Goal: Find contact information: Obtain details needed to contact an individual or organization

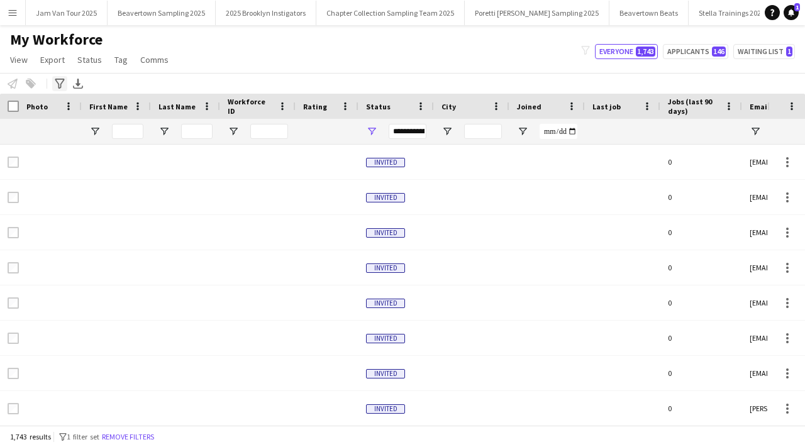
click at [62, 82] on icon "Advanced filters" at bounding box center [60, 84] width 10 height 10
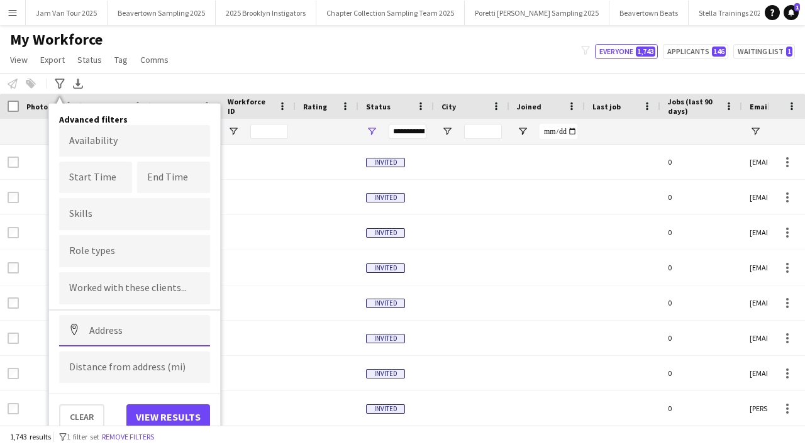
click at [99, 333] on input at bounding box center [134, 330] width 151 height 31
paste input "*******"
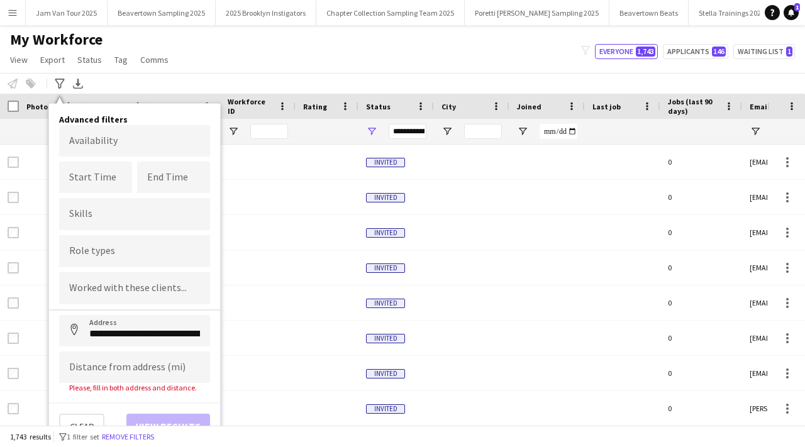
type input "**********"
click at [116, 366] on input at bounding box center [134, 367] width 151 height 31
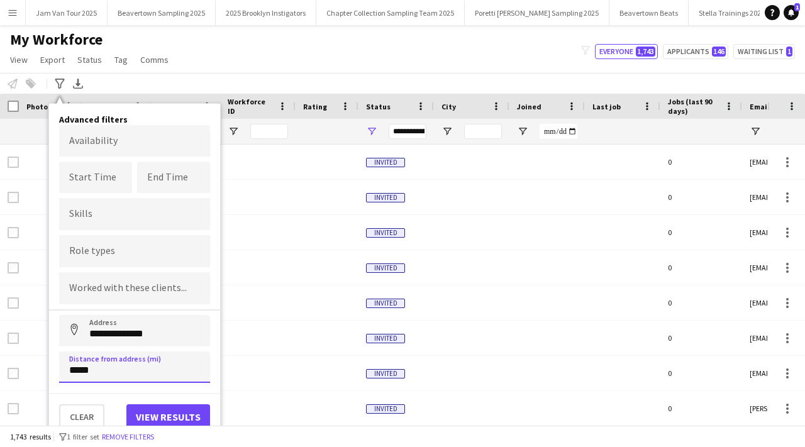
type input "*****"
click at [163, 416] on button "View results" at bounding box center [168, 417] width 84 height 25
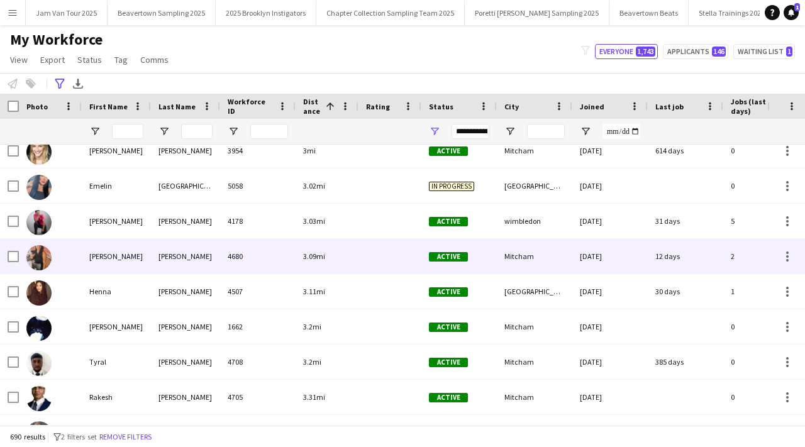
scroll to position [377, 0]
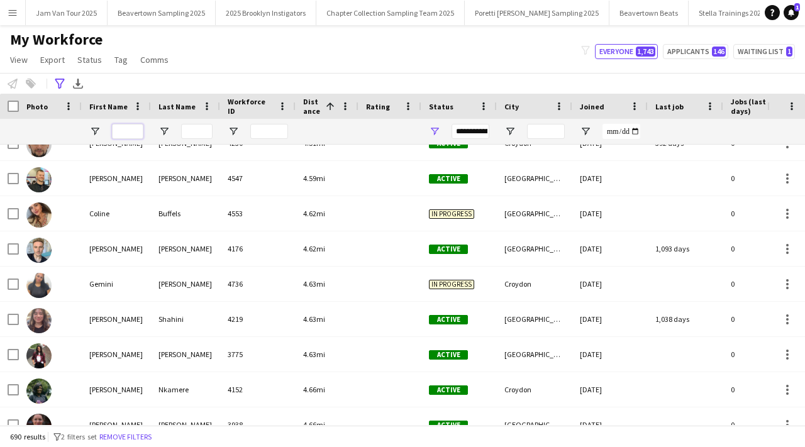
click at [133, 124] on input "First Name Filter Input" at bounding box center [127, 131] width 31 height 15
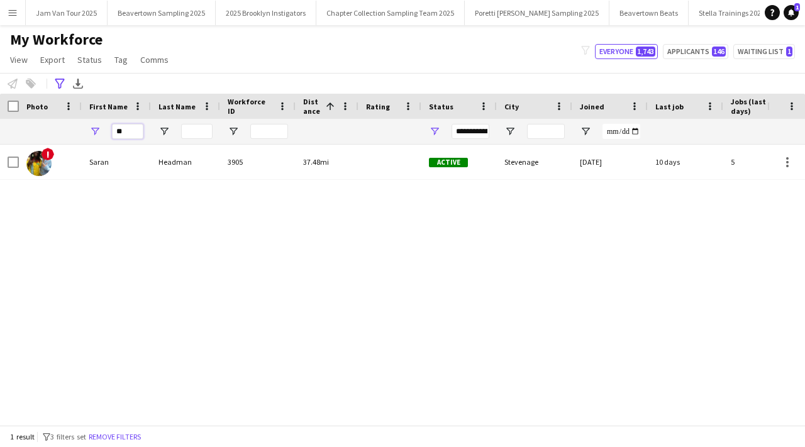
type input "*"
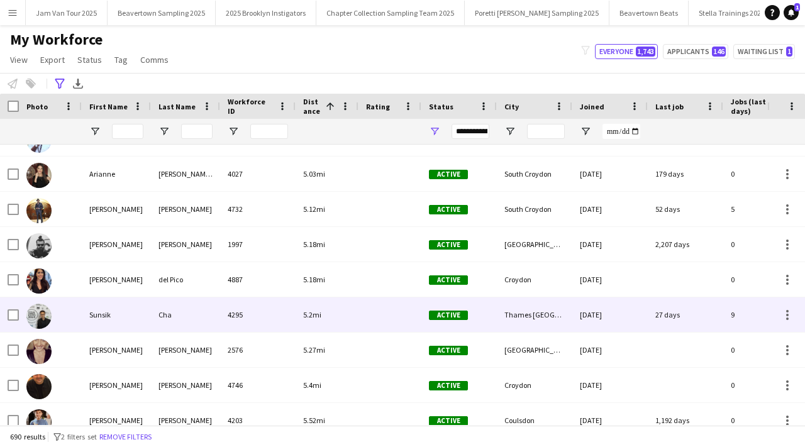
click at [405, 312] on div at bounding box center [390, 315] width 63 height 35
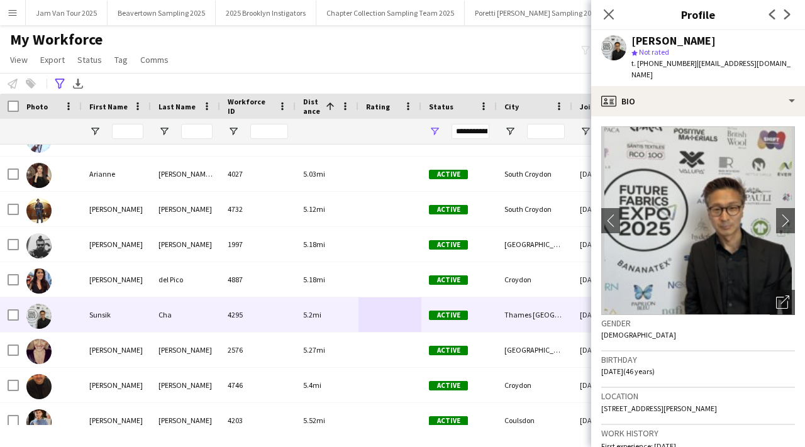
drag, startPoint x: 649, startPoint y: 64, endPoint x: 686, endPoint y: 59, distance: 36.8
click at [687, 60] on span "t. +4407733361636" at bounding box center [664, 63] width 65 height 9
copy span "0773336163"
click at [62, 89] on div "Advanced filters" at bounding box center [59, 83] width 15 height 15
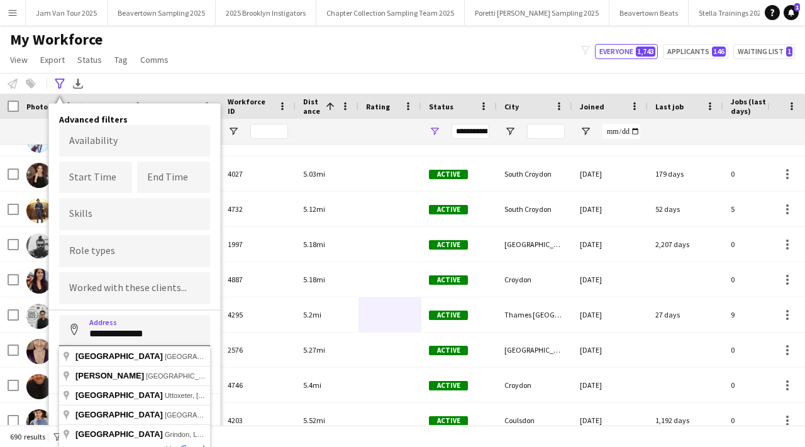
drag, startPoint x: 156, startPoint y: 335, endPoint x: 82, endPoint y: 328, distance: 74.5
click at [82, 329] on input "**********" at bounding box center [134, 330] width 151 height 31
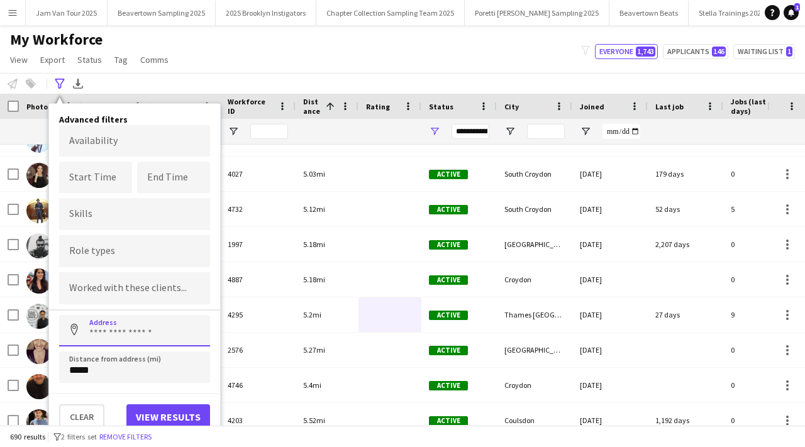
paste input "*******"
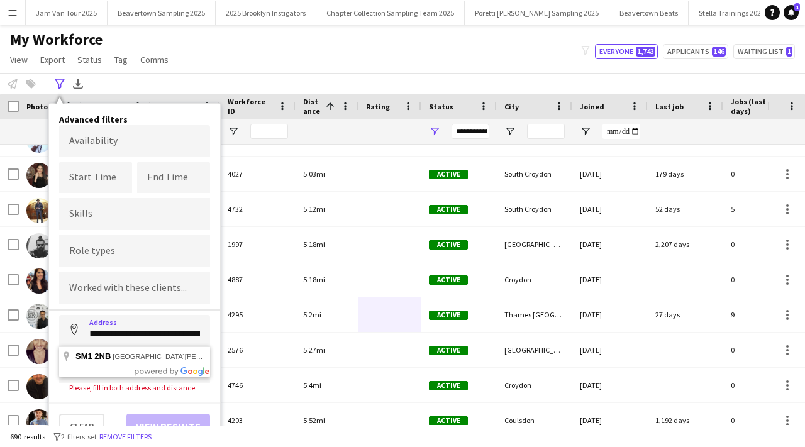
type input "**********"
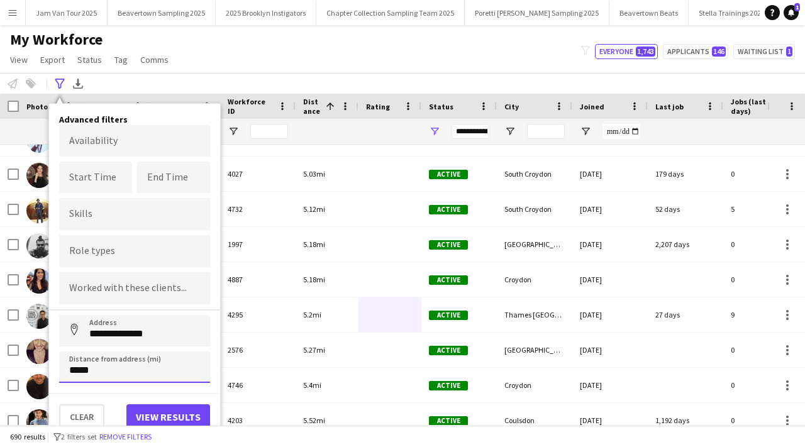
click at [127, 373] on input "*****" at bounding box center [134, 367] width 151 height 31
type input "****"
type input "*****"
click at [160, 417] on button "View results" at bounding box center [168, 417] width 84 height 25
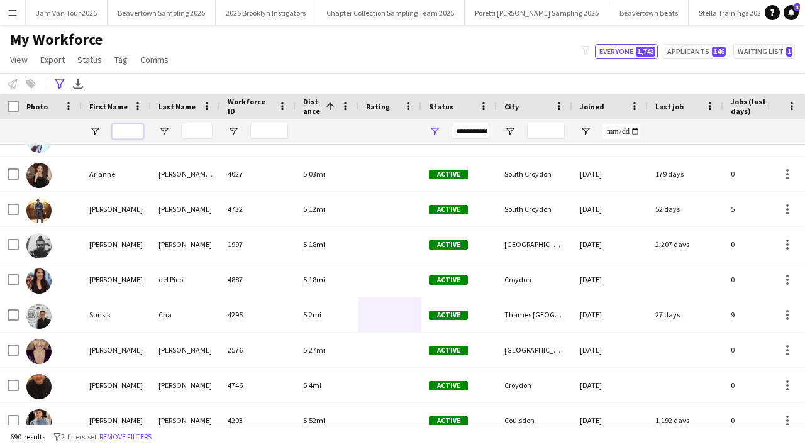
click at [127, 137] on input "First Name Filter Input" at bounding box center [127, 131] width 31 height 15
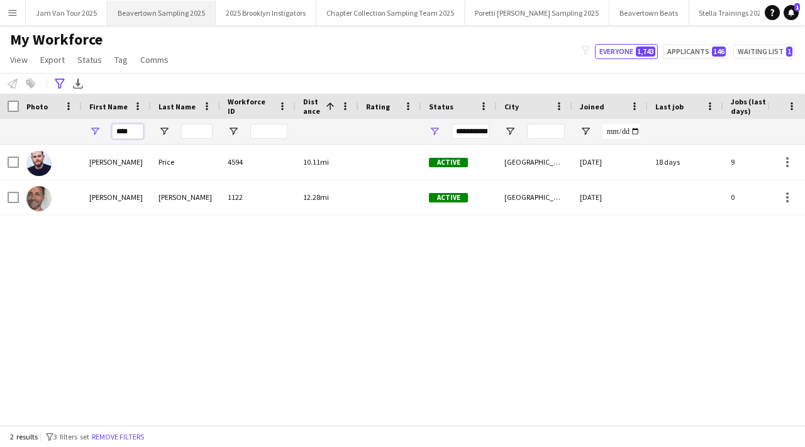
type input "****"
click at [59, 86] on icon at bounding box center [59, 84] width 9 height 10
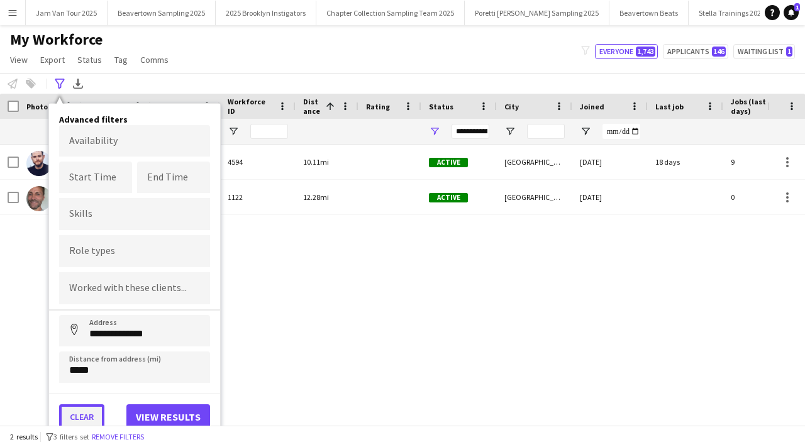
click at [67, 418] on button "Clear" at bounding box center [81, 417] width 45 height 25
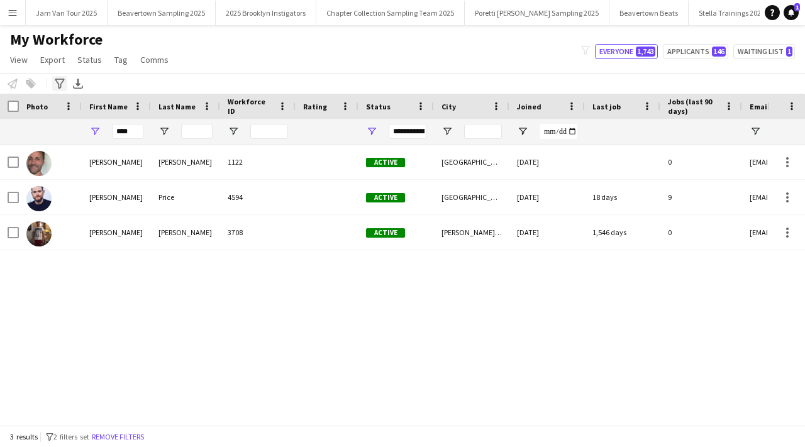
click at [62, 84] on icon "Advanced filters" at bounding box center [60, 84] width 10 height 10
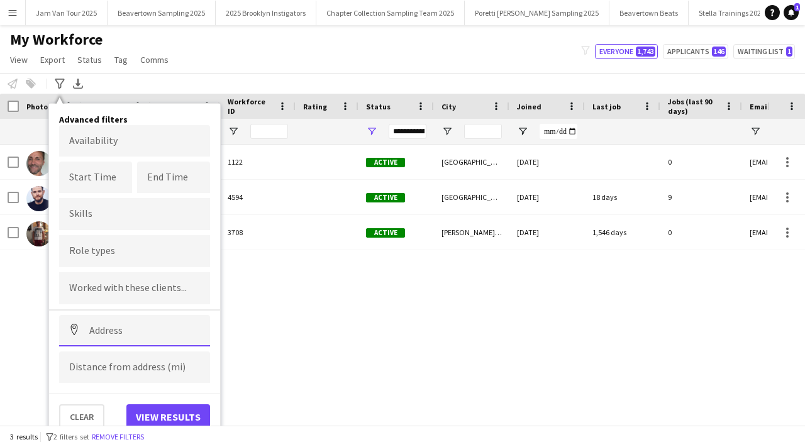
click at [102, 323] on input at bounding box center [134, 330] width 151 height 31
paste input "*******"
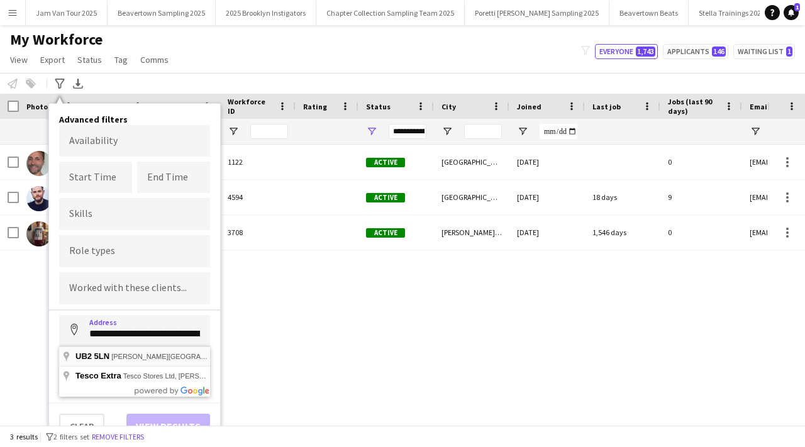
type input "**********"
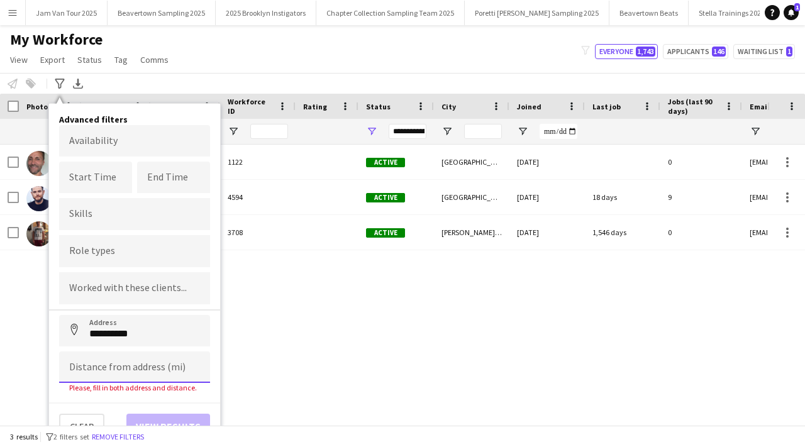
click at [132, 364] on input at bounding box center [134, 367] width 151 height 31
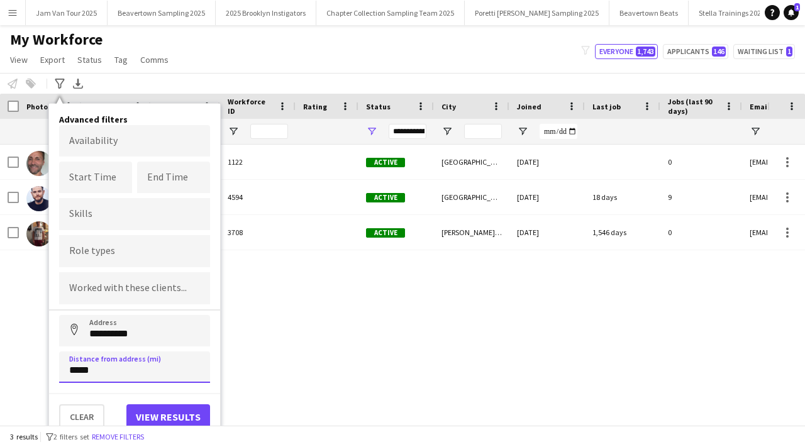
type input "*****"
click at [166, 411] on button "View results" at bounding box center [168, 417] width 84 height 25
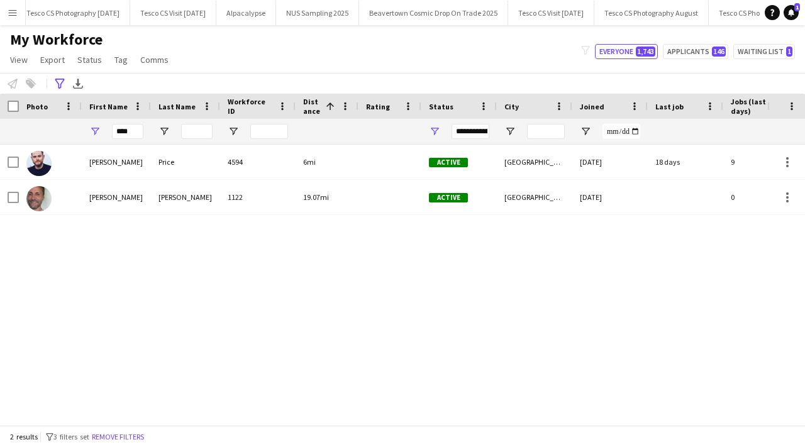
scroll to position [0, 1242]
click at [198, 17] on button "NUS Sampling 2025 Close" at bounding box center [239, 13] width 83 height 25
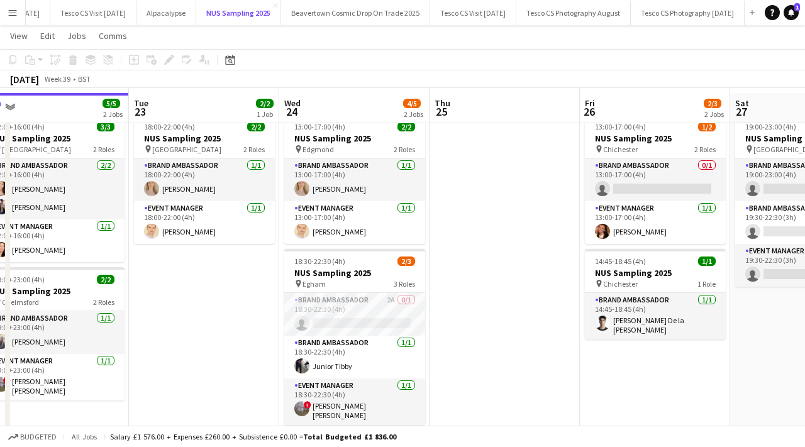
scroll to position [36, 0]
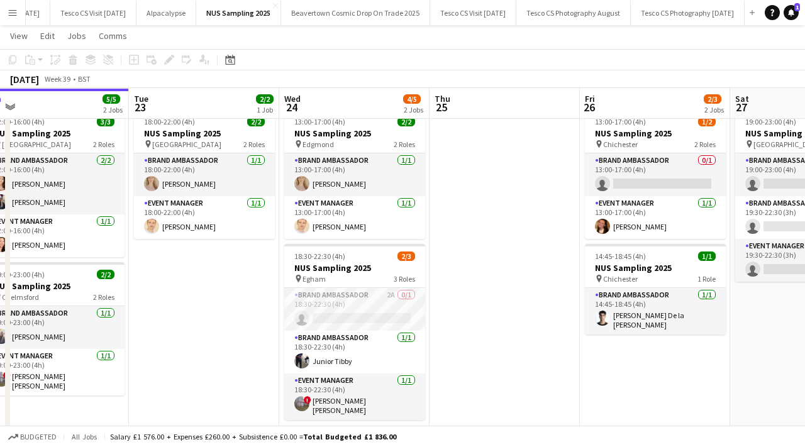
click at [6, 15] on button "Menu" at bounding box center [12, 12] width 25 height 25
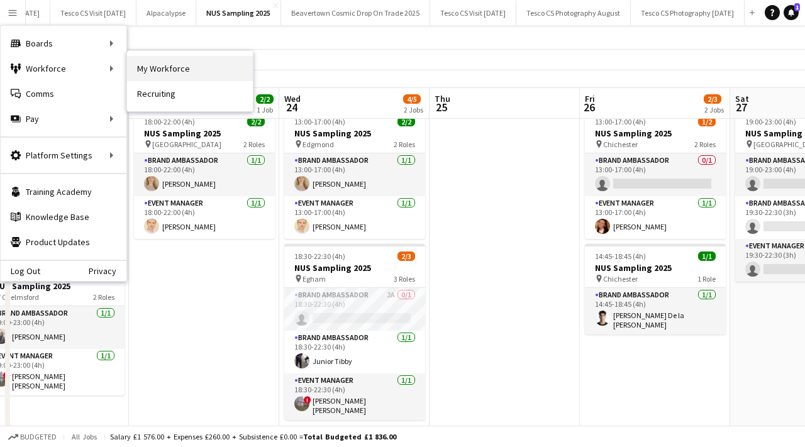
click at [154, 75] on link "My Workforce" at bounding box center [190, 68] width 126 height 25
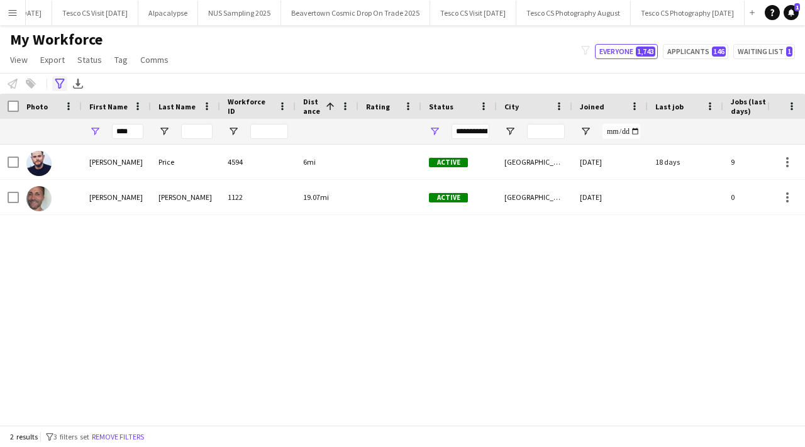
click at [62, 82] on icon "Advanced filters" at bounding box center [60, 84] width 10 height 10
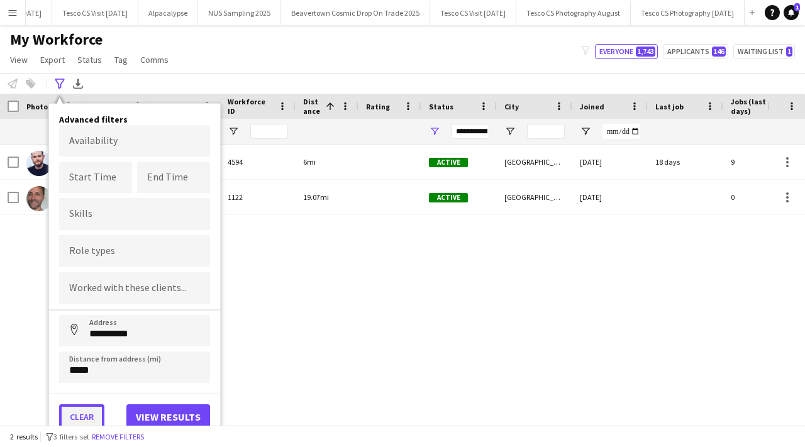
click at [89, 417] on button "Clear" at bounding box center [81, 417] width 45 height 25
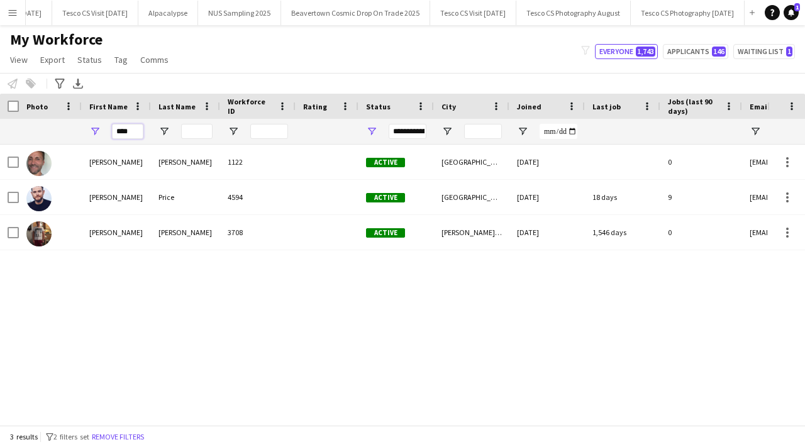
drag, startPoint x: 138, startPoint y: 130, endPoint x: 107, endPoint y: 126, distance: 31.1
click at [107, 128] on div "****" at bounding box center [116, 131] width 69 height 25
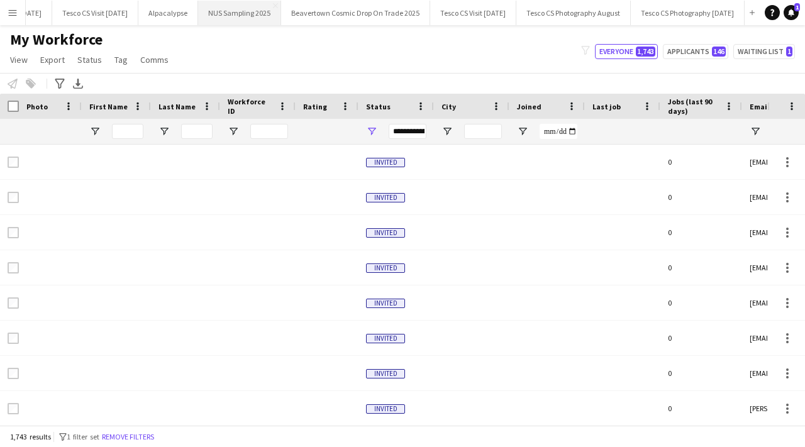
click at [231, 22] on button "NUS Sampling 2025 Close" at bounding box center [239, 13] width 83 height 25
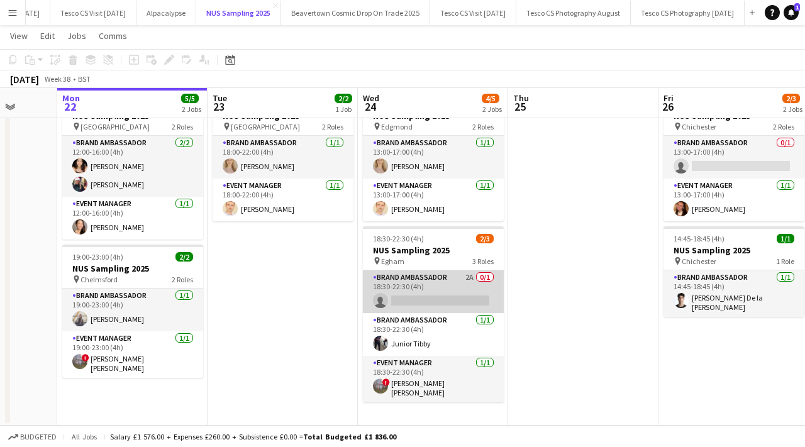
scroll to position [53, 0]
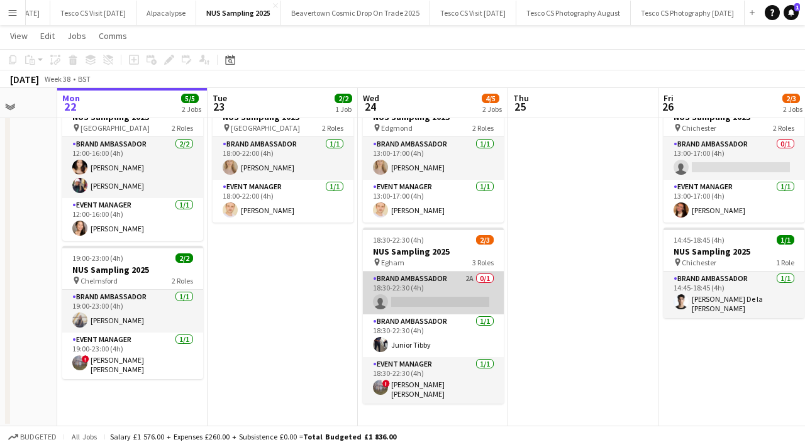
click at [466, 301] on app-card-role "Brand Ambassador 2A 0/1 18:30-22:30 (4h) single-neutral-actions" at bounding box center [433, 293] width 141 height 43
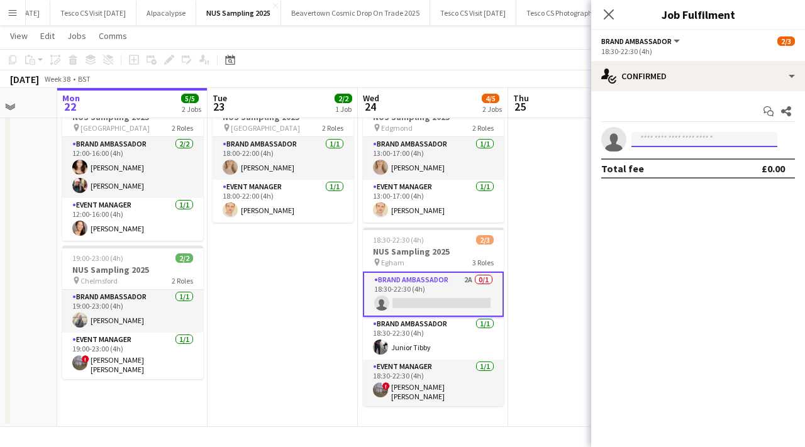
click at [662, 141] on input at bounding box center [705, 139] width 146 height 15
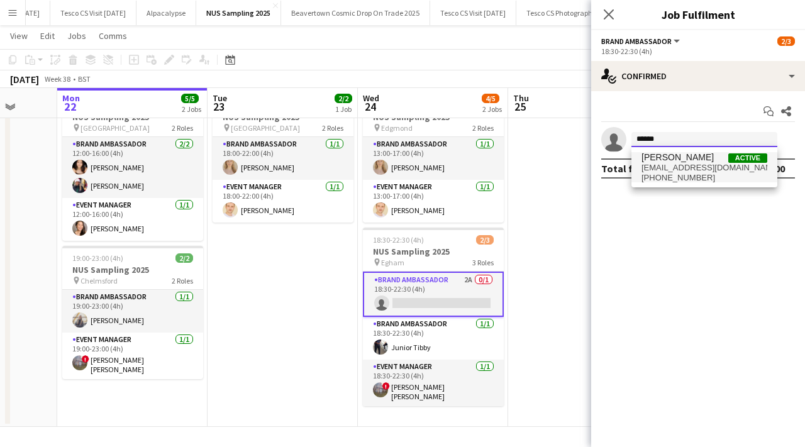
type input "******"
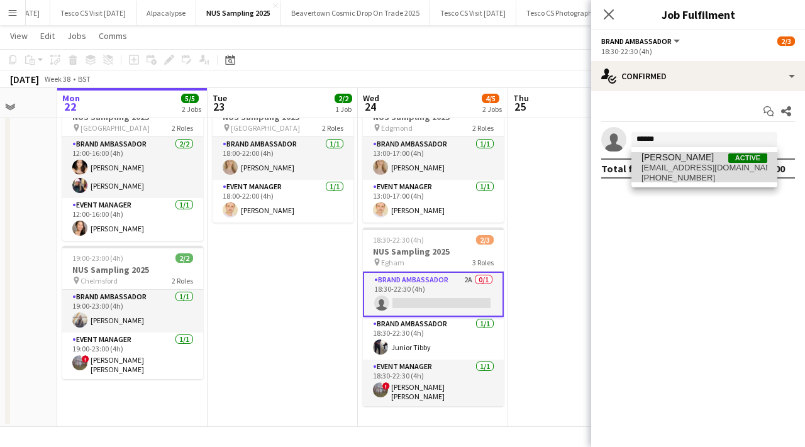
click at [693, 165] on span "kierancha@hotmail.co.uk" at bounding box center [705, 168] width 126 height 10
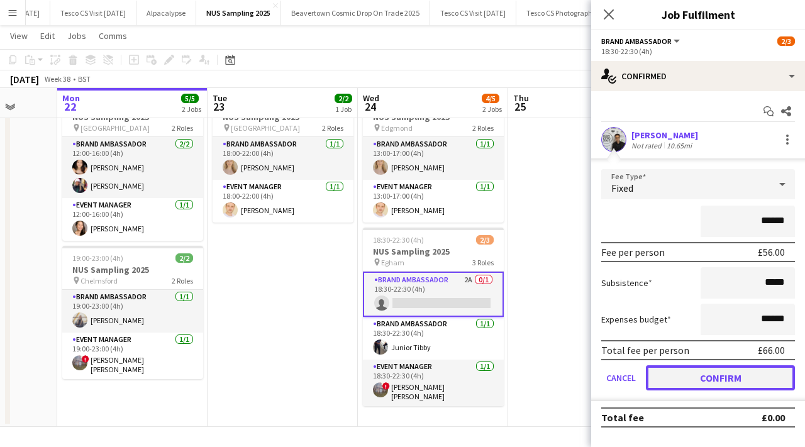
click at [700, 387] on button "Confirm" at bounding box center [720, 378] width 149 height 25
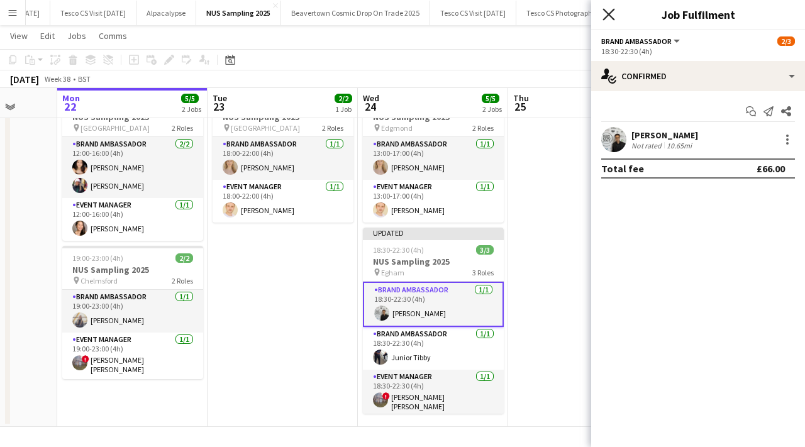
click at [609, 13] on icon at bounding box center [609, 14] width 12 height 12
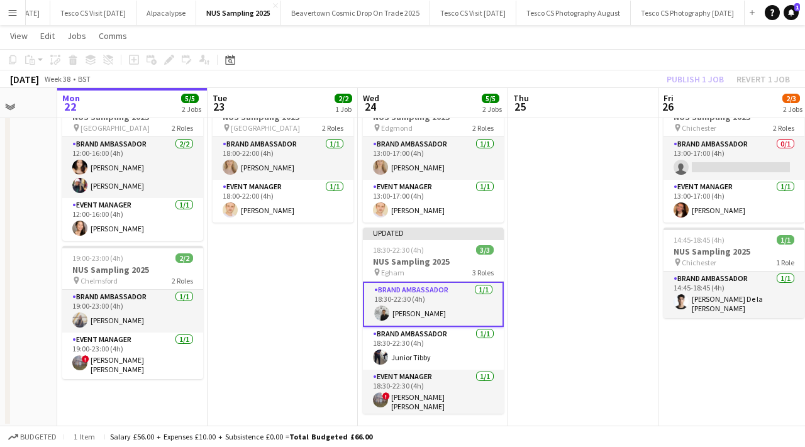
click at [540, 278] on app-date-cell at bounding box center [583, 257] width 150 height 339
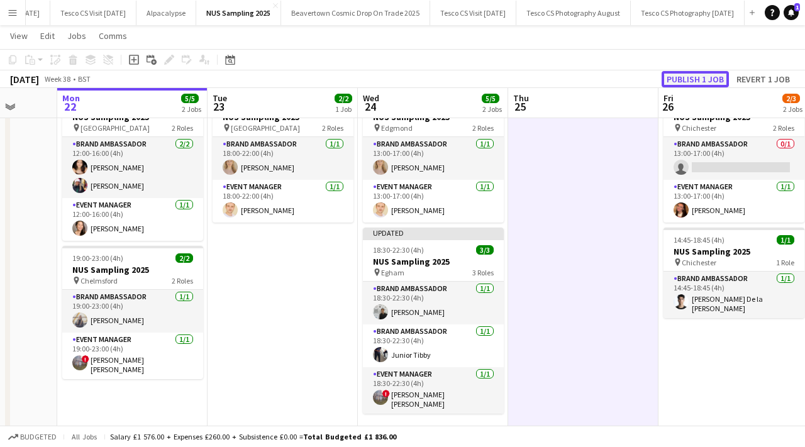
click at [678, 75] on button "Publish 1 job" at bounding box center [695, 79] width 67 height 16
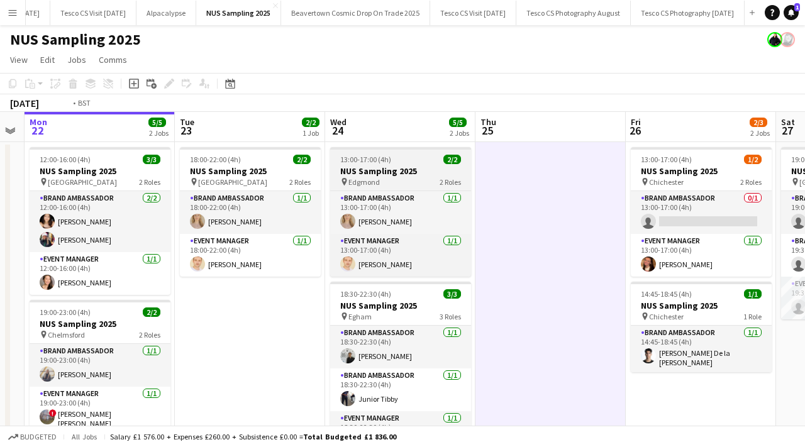
scroll to position [0, 302]
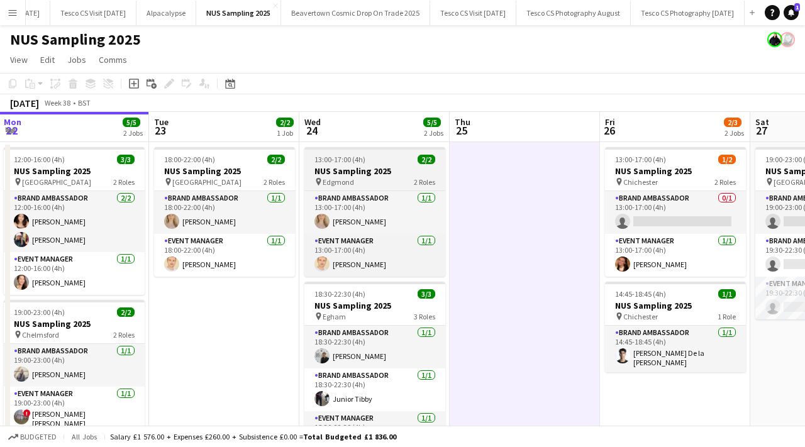
click at [348, 162] on span "13:00-17:00 (4h)" at bounding box center [340, 159] width 51 height 9
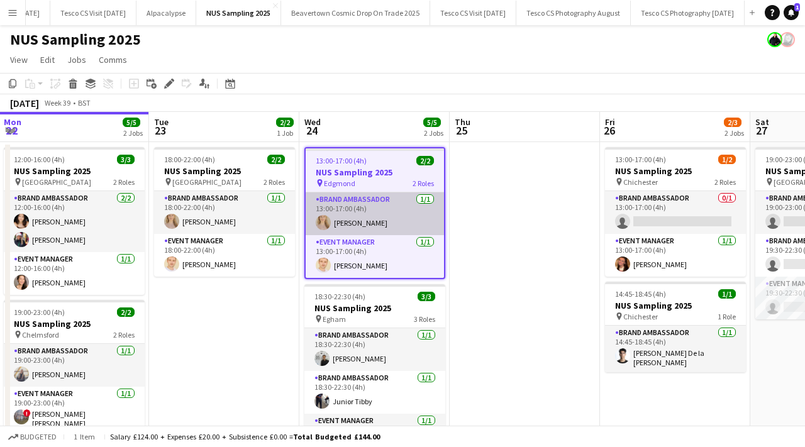
click at [332, 226] on app-card-role "Brand Ambassador 1/1 13:00-17:00 (4h) Shahna Astill" at bounding box center [375, 214] width 138 height 43
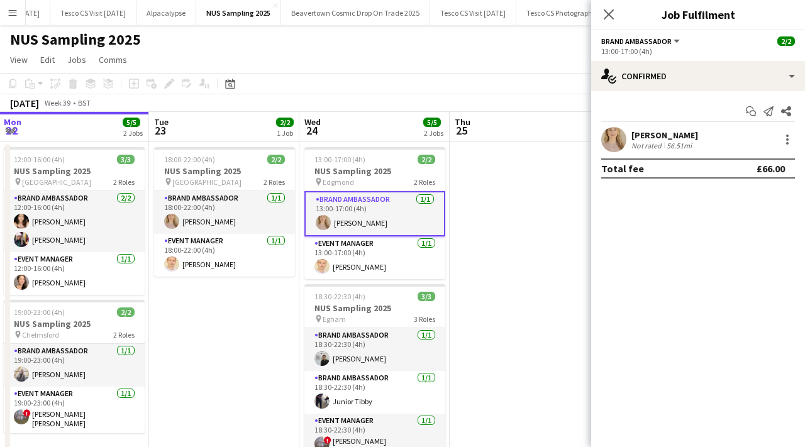
click at [607, 139] on app-user-avatar at bounding box center [614, 139] width 25 height 25
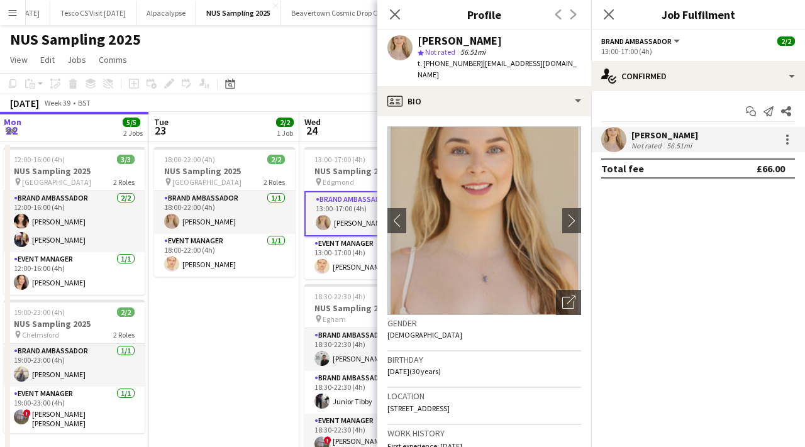
drag, startPoint x: 437, startPoint y: 63, endPoint x: 472, endPoint y: 65, distance: 35.3
click at [473, 65] on span "t. +4407463875781" at bounding box center [450, 63] width 65 height 9
drag, startPoint x: 436, startPoint y: 64, endPoint x: 474, endPoint y: 66, distance: 37.8
click at [474, 66] on span "t. +4407463875781" at bounding box center [450, 63] width 65 height 9
copy span "07463875781"
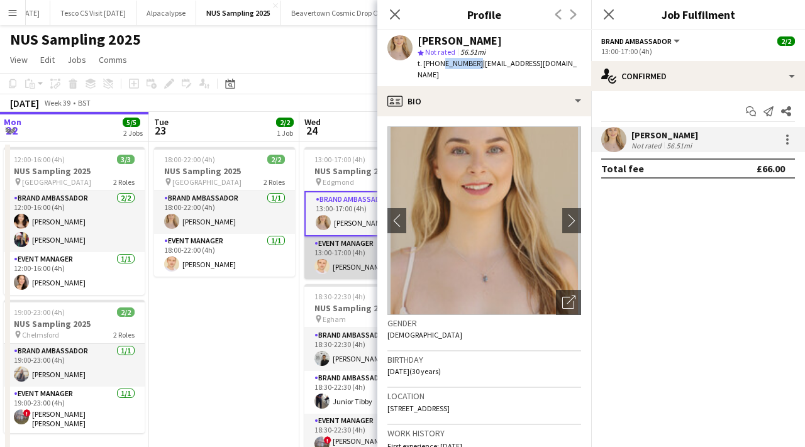
click at [339, 273] on app-card-role "Event Manager 1/1 13:00-17:00 (4h) Thomas Parker" at bounding box center [375, 258] width 141 height 43
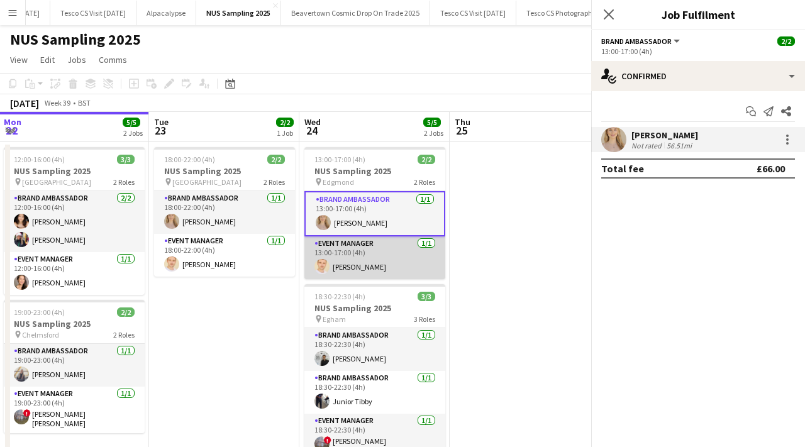
scroll to position [0, 301]
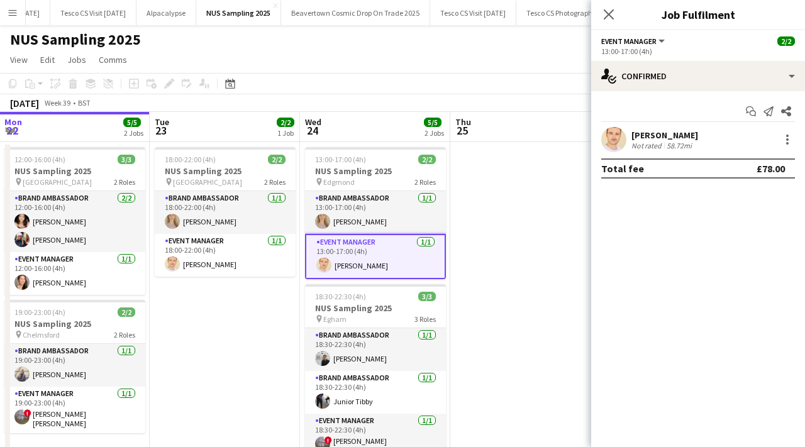
click at [614, 140] on app-user-avatar at bounding box center [614, 139] width 25 height 25
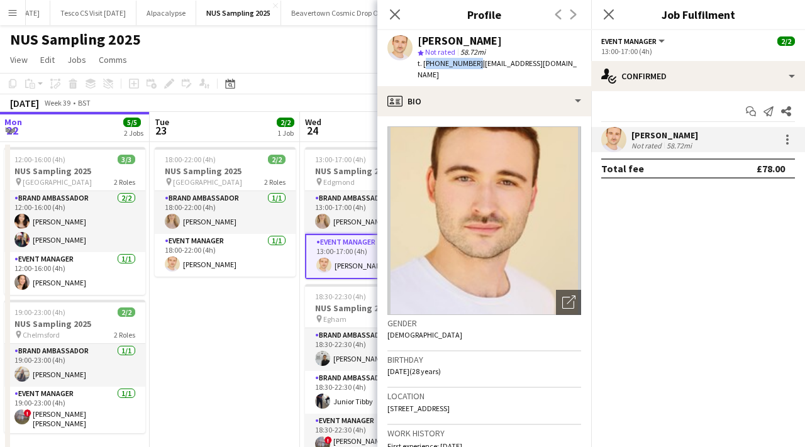
drag, startPoint x: 424, startPoint y: 63, endPoint x: 471, endPoint y: 65, distance: 47.9
click at [471, 65] on span "t. +447964990442" at bounding box center [450, 63] width 65 height 9
copy span "+447964990442"
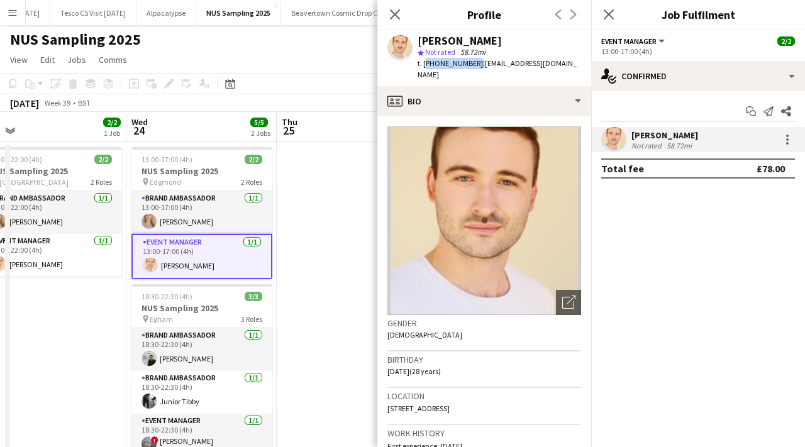
scroll to position [54, 0]
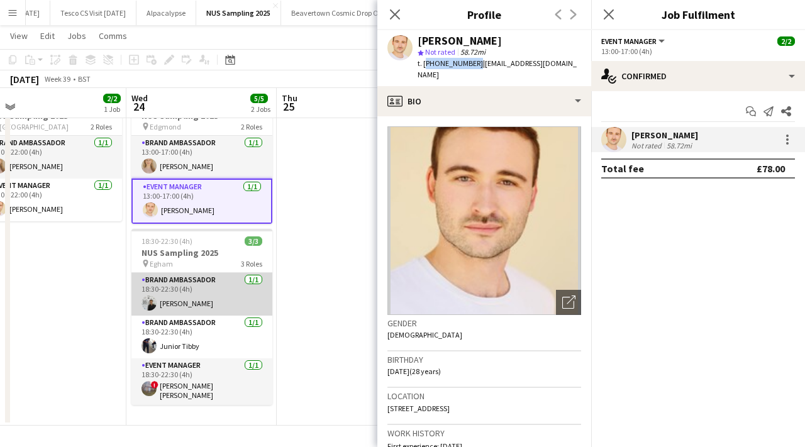
click at [192, 300] on app-card-role "Brand Ambassador 1/1 18:30-22:30 (4h) Sunsik Cha" at bounding box center [202, 294] width 141 height 43
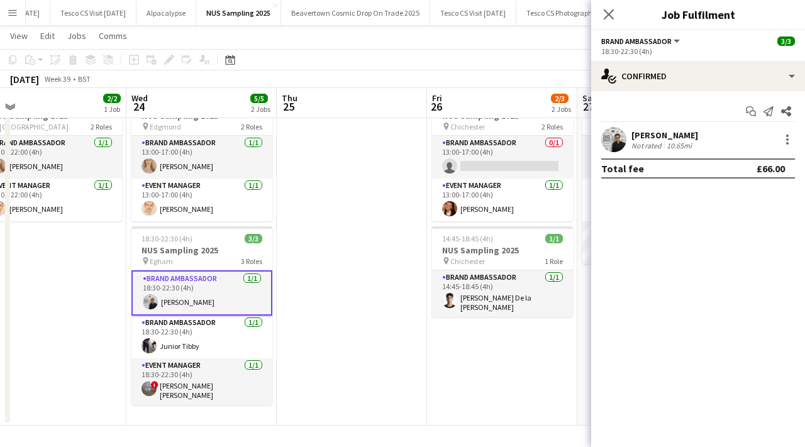
click at [608, 140] on app-user-avatar at bounding box center [614, 139] width 25 height 25
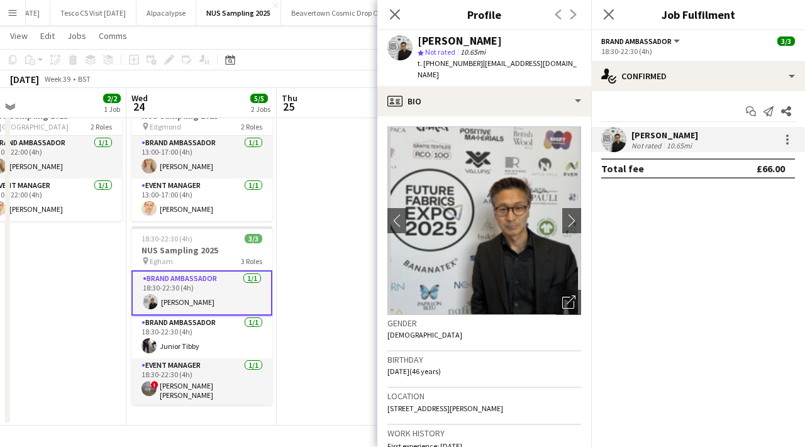
drag, startPoint x: 434, startPoint y: 63, endPoint x: 473, endPoint y: 62, distance: 39.0
click at [473, 62] on span "t. +4407733361636" at bounding box center [450, 63] width 65 height 9
copy span "0773336163"
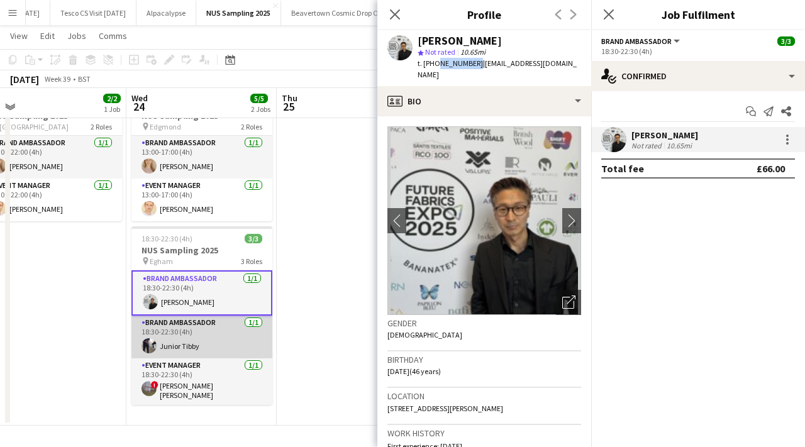
click at [177, 353] on app-card-role "Brand Ambassador 1/1 18:30-22:30 (4h) Junior Tibby" at bounding box center [202, 337] width 141 height 43
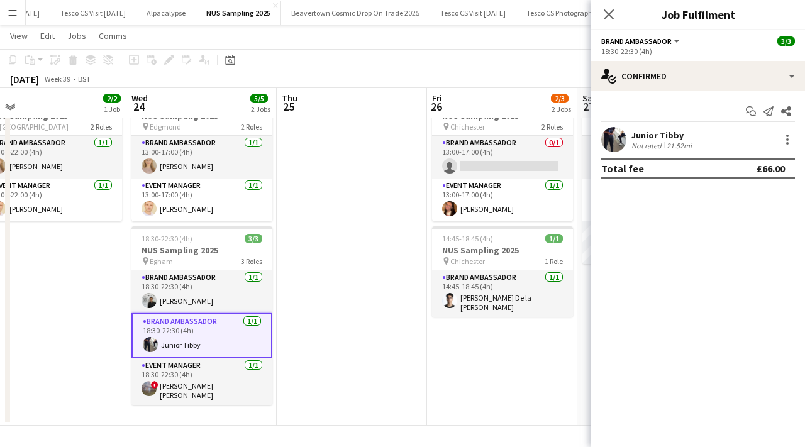
click at [615, 132] on app-user-avatar at bounding box center [614, 139] width 25 height 25
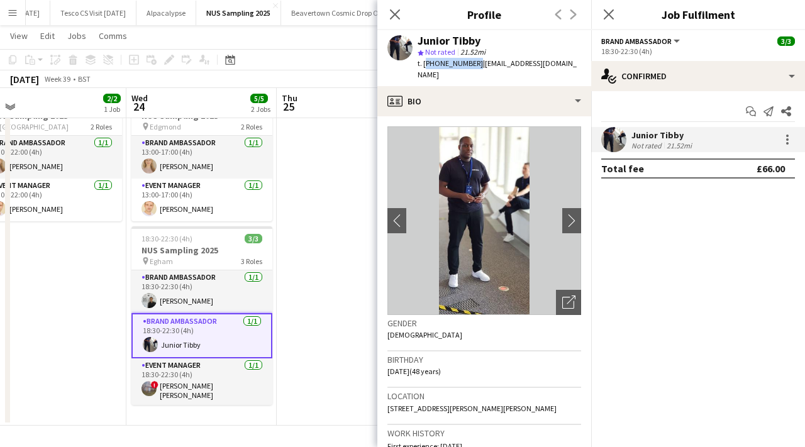
drag, startPoint x: 425, startPoint y: 64, endPoint x: 471, endPoint y: 67, distance: 46.6
click at [471, 67] on span "t. +447595179168" at bounding box center [450, 63] width 65 height 9
copy span "+447595179168"
click at [398, 6] on div "Close pop-in" at bounding box center [395, 14] width 35 height 29
click at [398, 12] on icon at bounding box center [395, 14] width 12 height 12
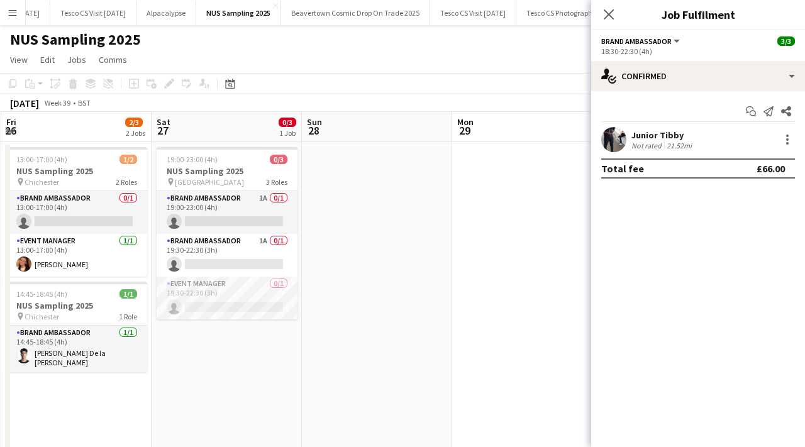
scroll to position [0, 267]
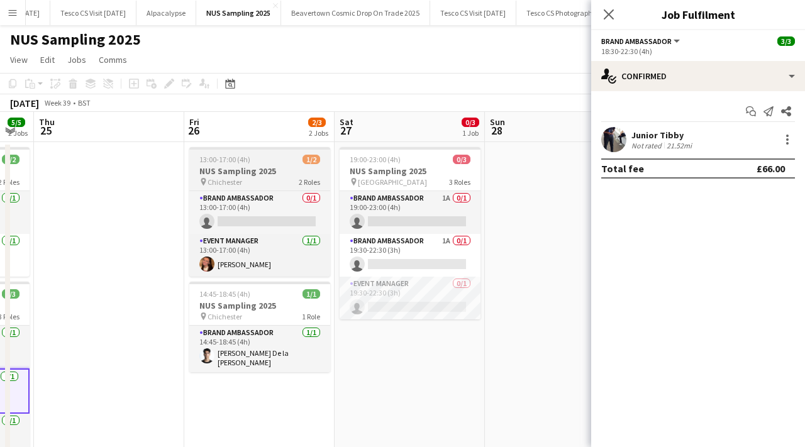
click at [286, 169] on h3 "NUS Sampling 2025" at bounding box center [259, 170] width 141 height 11
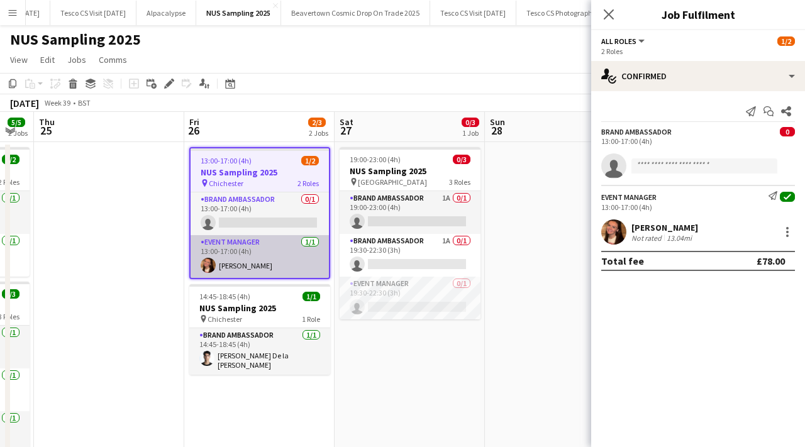
click at [249, 267] on app-card-role "Event Manager 1/1 13:00-17:00 (4h) Ashleigh Fountain" at bounding box center [260, 256] width 138 height 43
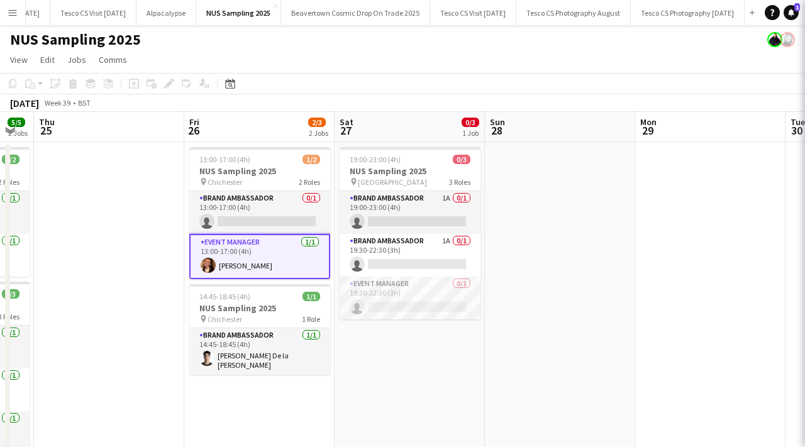
scroll to position [0, 266]
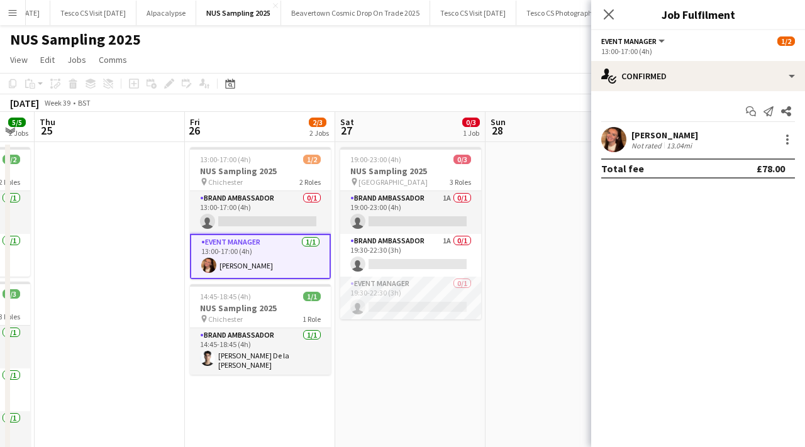
click at [617, 142] on app-user-avatar at bounding box center [614, 139] width 25 height 25
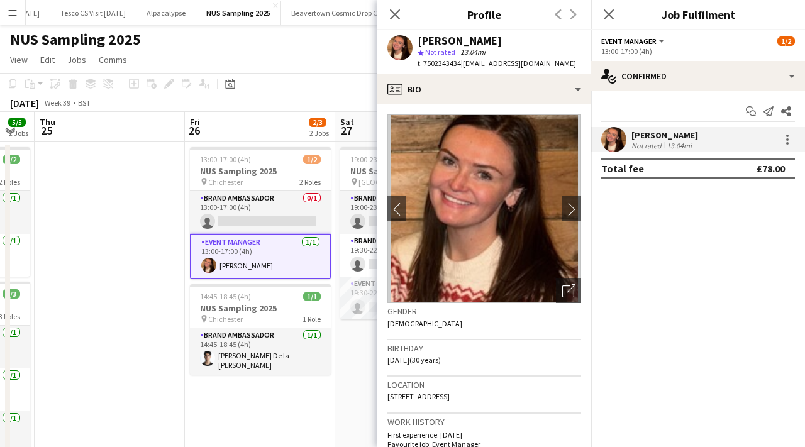
drag, startPoint x: 422, startPoint y: 63, endPoint x: 459, endPoint y: 64, distance: 37.8
click at [461, 65] on span "t. 7502343434" at bounding box center [439, 63] width 43 height 9
copy span "7502343434"
click at [389, 9] on icon "Close pop-in" at bounding box center [395, 14] width 12 height 12
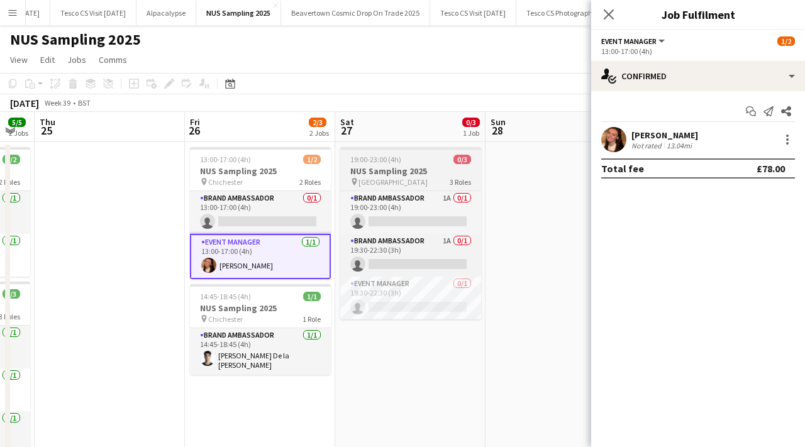
click at [405, 160] on div "19:00-23:00 (4h) 0/3" at bounding box center [410, 159] width 141 height 9
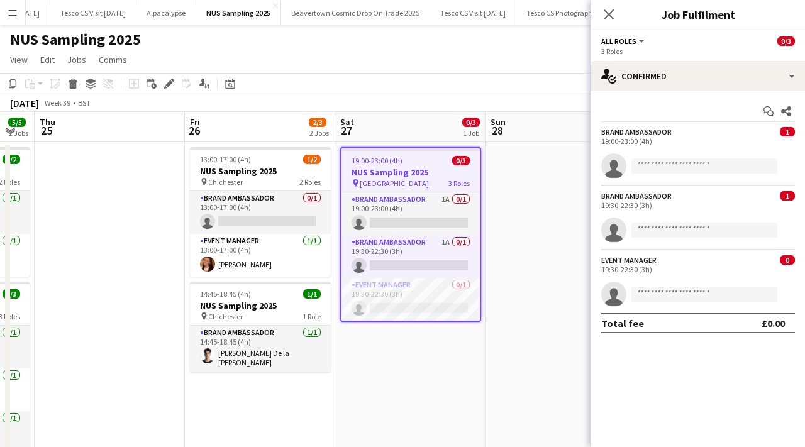
click at [4, 14] on button "Menu" at bounding box center [12, 12] width 25 height 25
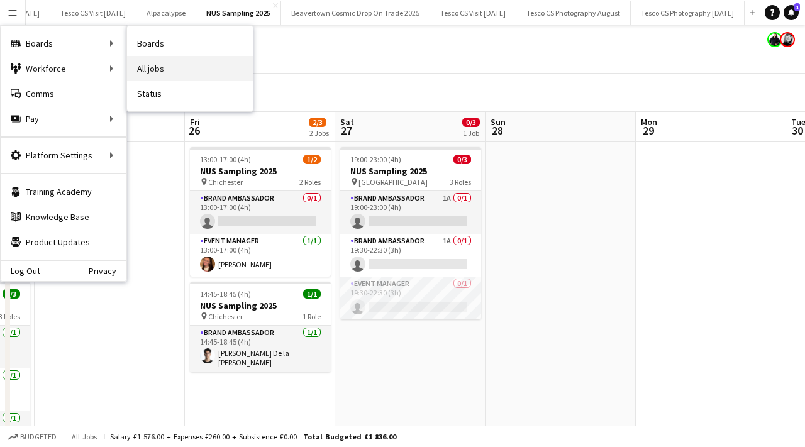
click at [154, 66] on link "All jobs" at bounding box center [190, 68] width 126 height 25
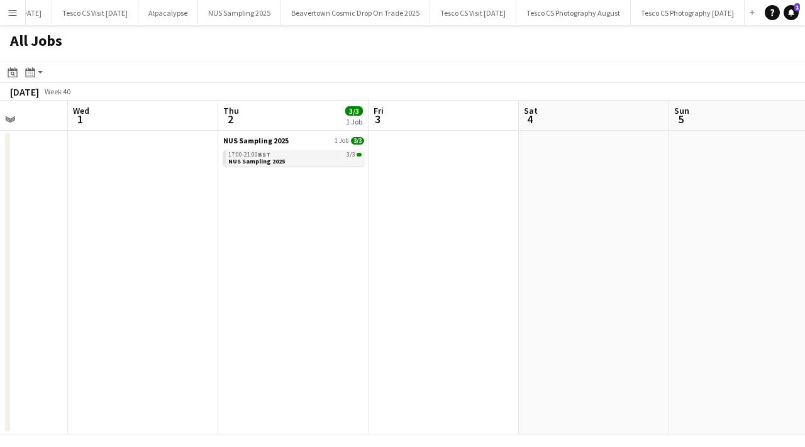
scroll to position [0, 383]
click at [286, 156] on div "17:00-21:00 BST 3/3" at bounding box center [295, 155] width 133 height 6
click at [306, 162] on link "17:00-21:00 BST 3/3 NUS Sampling 2025" at bounding box center [295, 157] width 133 height 14
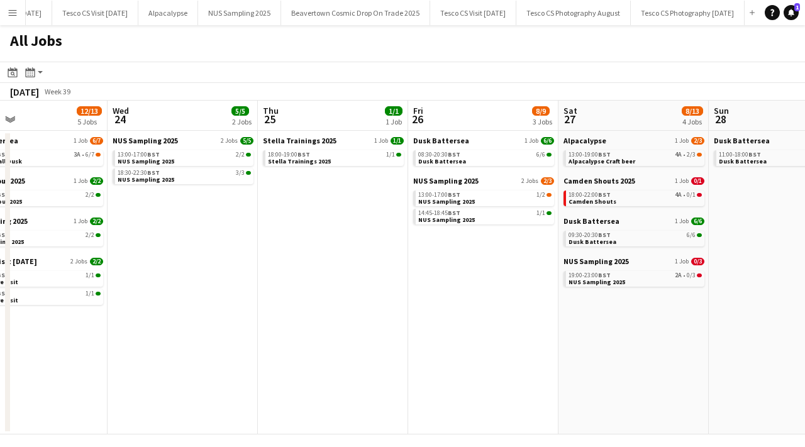
scroll to position [0, 327]
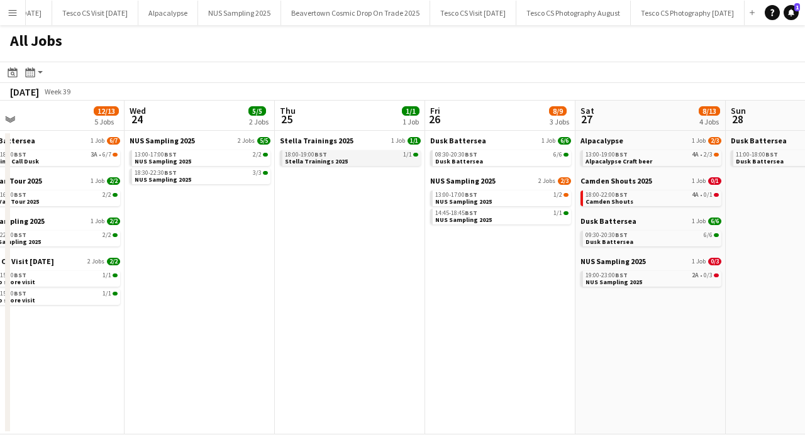
click at [369, 153] on div "18:00-19:00 BST 1/1" at bounding box center [351, 155] width 133 height 6
click at [364, 162] on link "18:00-19:00 BST 1/1 Stella Trainings 2025" at bounding box center [351, 157] width 133 height 14
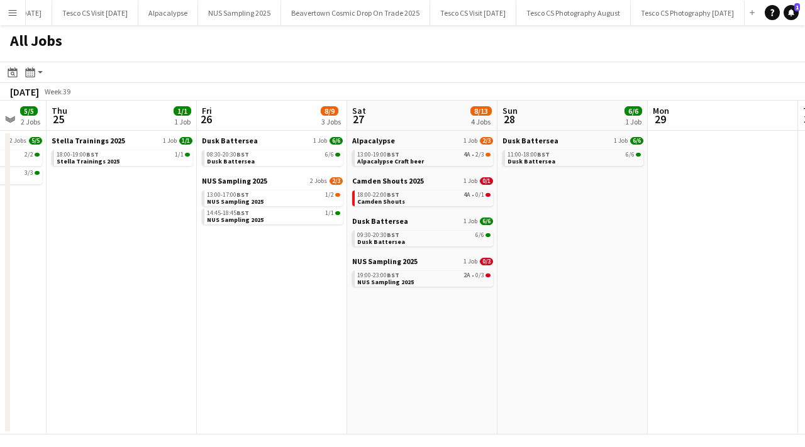
scroll to position [0, 257]
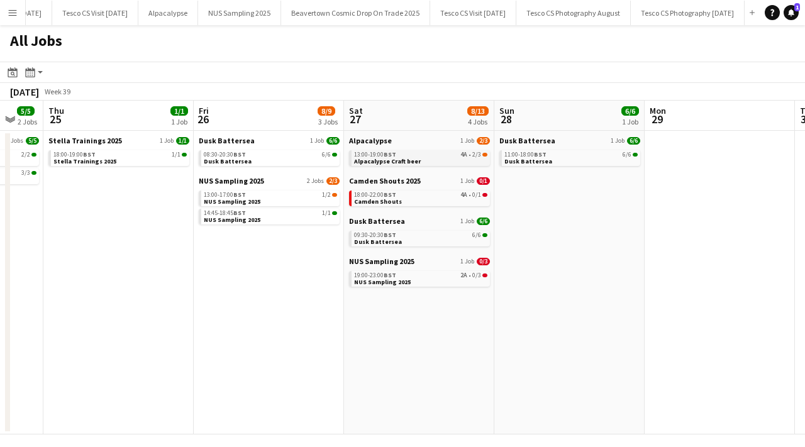
click at [403, 161] on span "Alpacalypse Craft beer" at bounding box center [387, 161] width 67 height 8
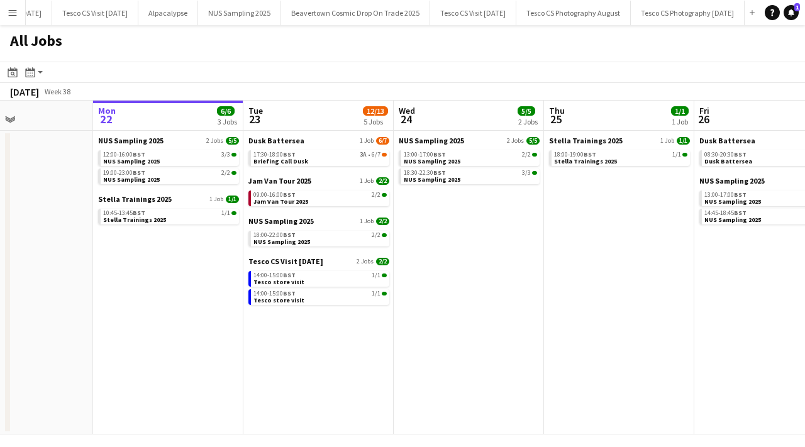
scroll to position [0, 377]
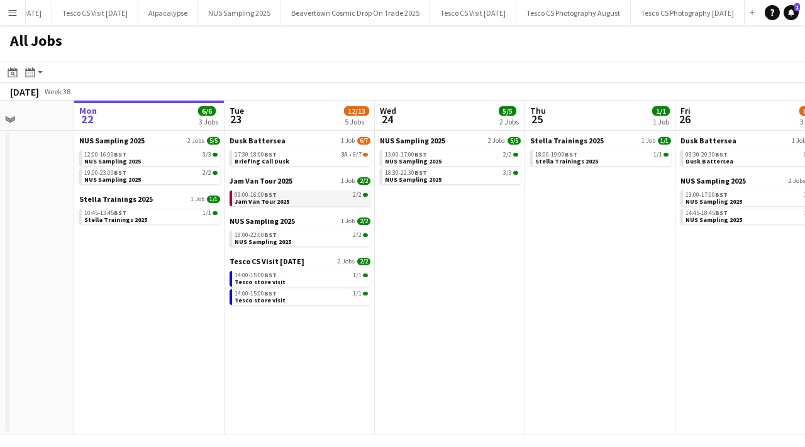
click at [307, 194] on div "09:00-16:00 BST 2/2" at bounding box center [301, 195] width 133 height 6
click at [13, 16] on app-icon "Menu" at bounding box center [13, 13] width 10 height 10
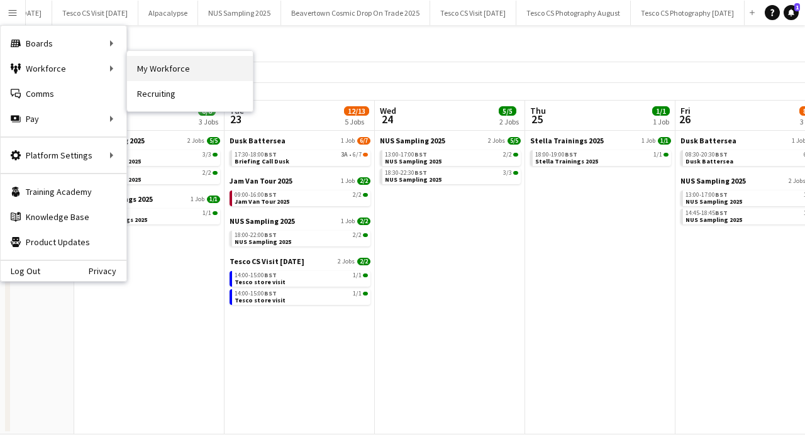
click at [143, 73] on link "My Workforce" at bounding box center [190, 68] width 126 height 25
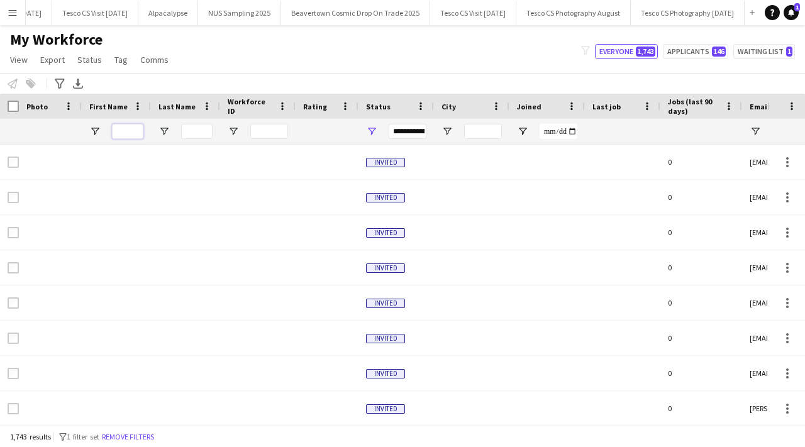
click at [128, 129] on input "First Name Filter Input" at bounding box center [127, 131] width 31 height 15
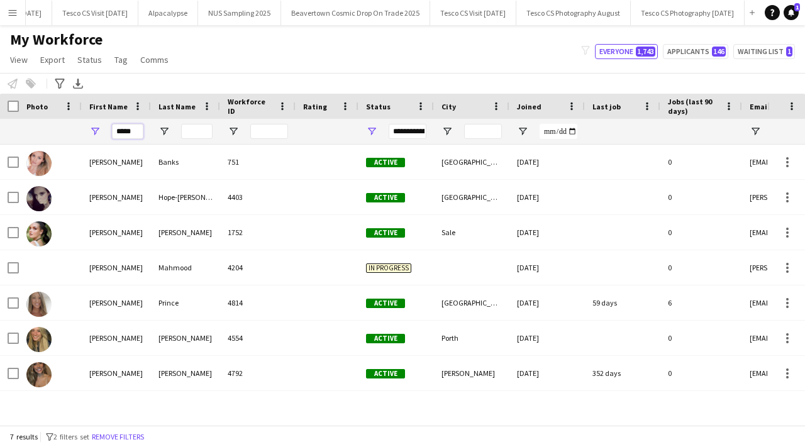
type input "*****"
click at [198, 128] on input "Last Name Filter Input" at bounding box center [196, 131] width 31 height 15
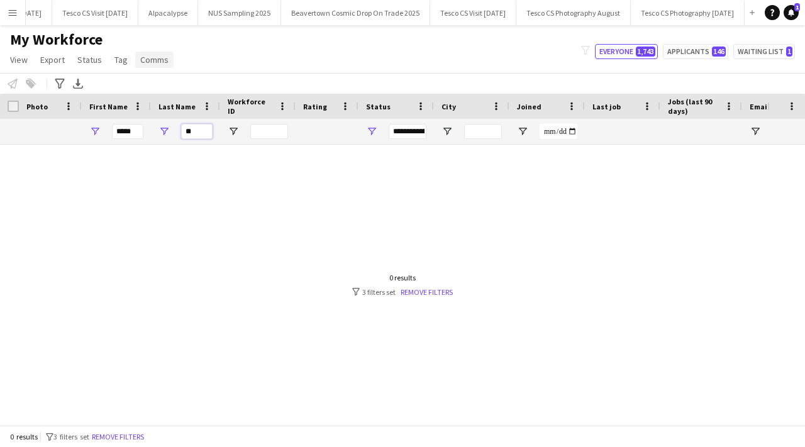
type input "*"
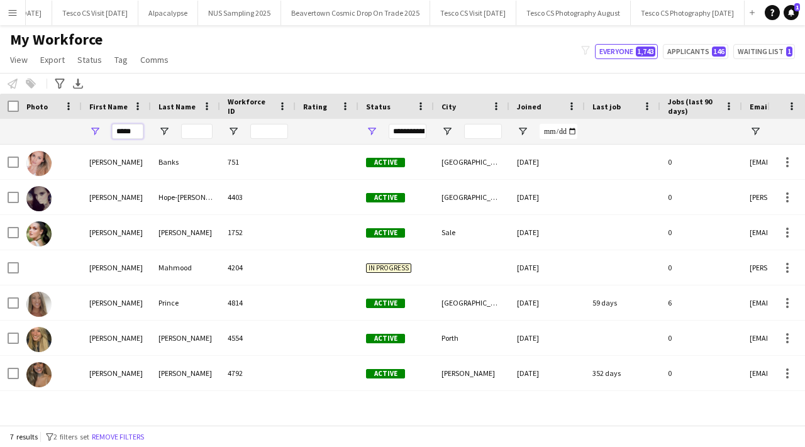
drag, startPoint x: 136, startPoint y: 132, endPoint x: 113, endPoint y: 125, distance: 23.5
click at [113, 125] on input "*****" at bounding box center [127, 131] width 31 height 15
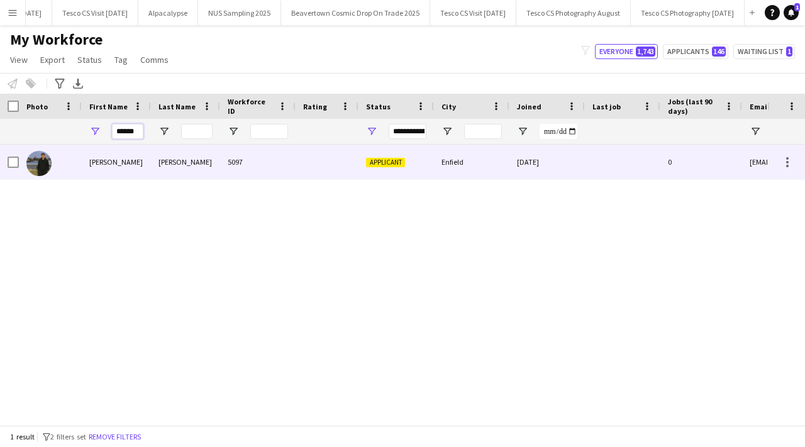
type input "******"
click at [145, 167] on div "Conrad" at bounding box center [116, 162] width 69 height 35
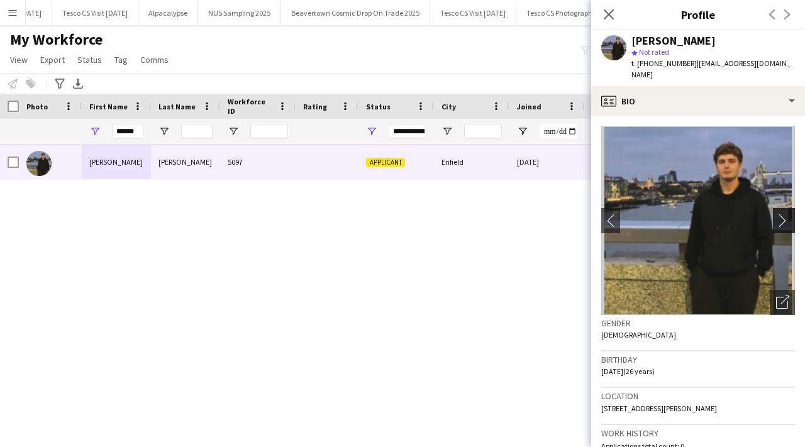
click at [782, 214] on app-icon "chevron-right" at bounding box center [787, 220] width 20 height 13
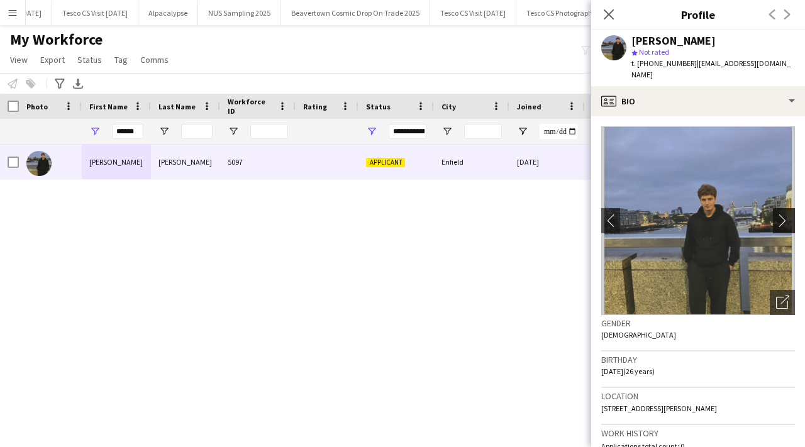
click at [782, 214] on app-icon "chevron-right" at bounding box center [787, 220] width 20 height 13
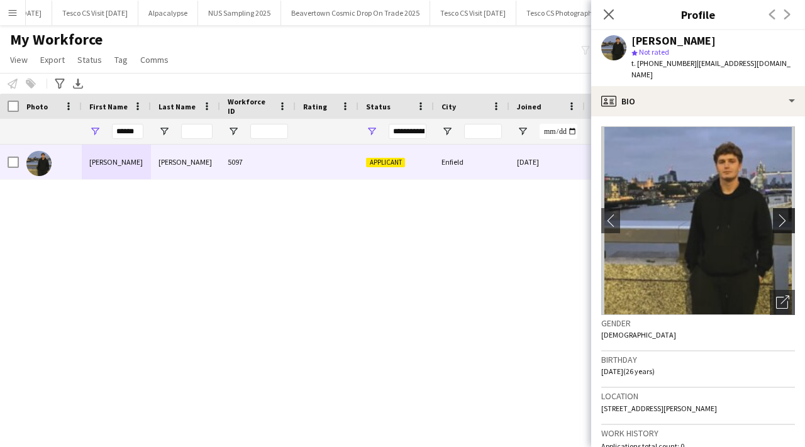
click at [782, 214] on app-icon "chevron-right" at bounding box center [787, 220] width 20 height 13
click at [781, 214] on app-icon "chevron-right" at bounding box center [787, 220] width 20 height 13
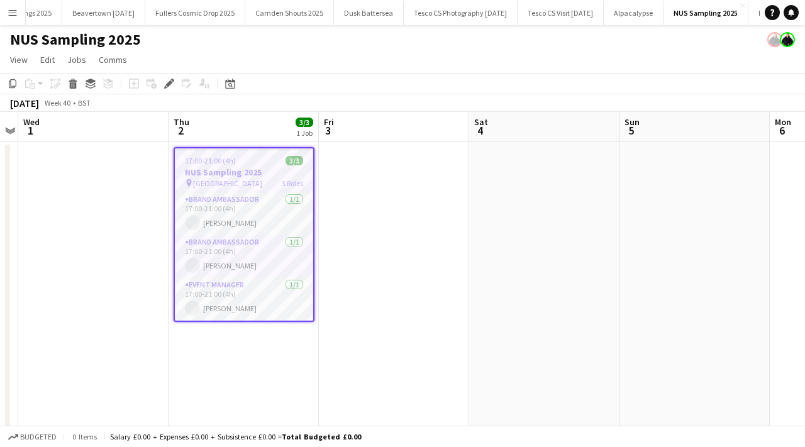
scroll to position [0, 734]
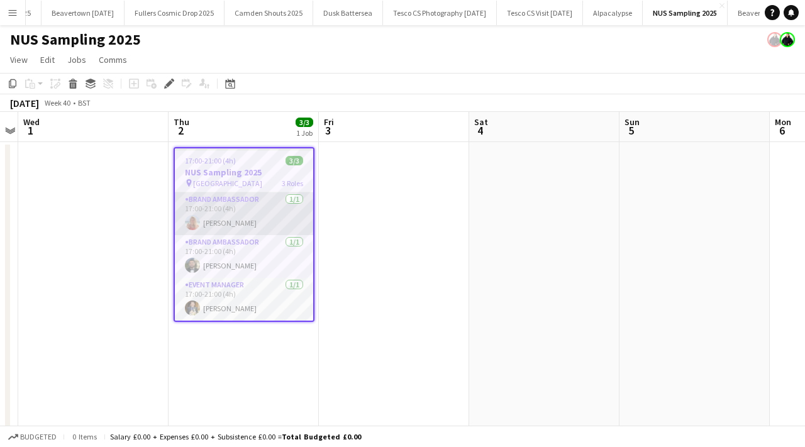
click at [247, 217] on app-card-role "Brand Ambassador 1/1 17:00-21:00 (4h) Tallulah Kerrigan" at bounding box center [244, 214] width 138 height 43
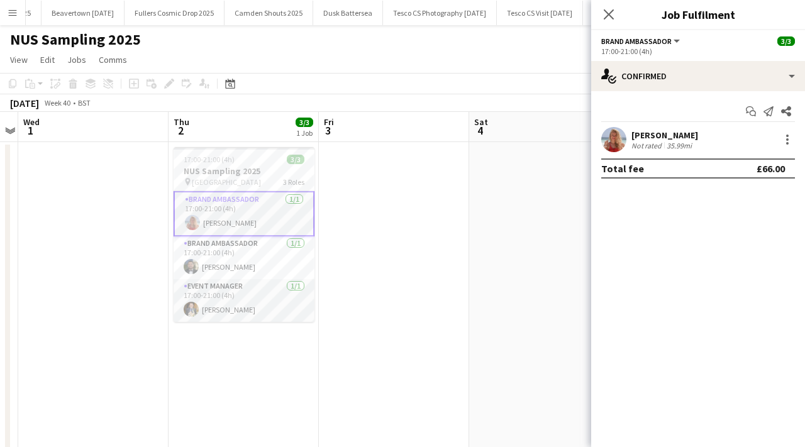
click at [614, 142] on app-user-avatar at bounding box center [614, 139] width 25 height 25
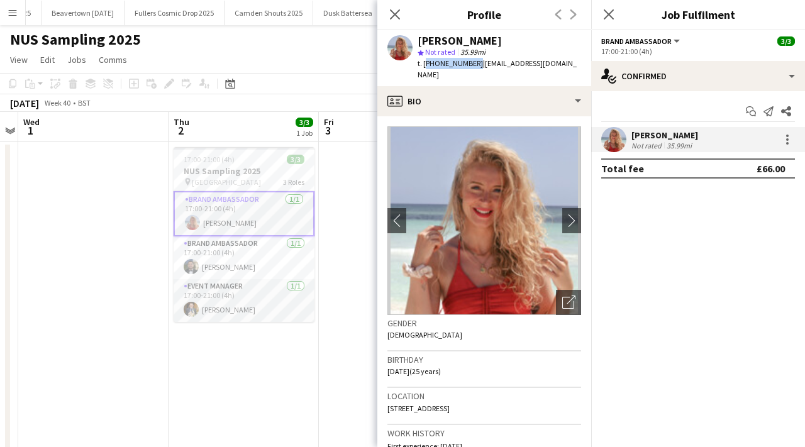
drag, startPoint x: 424, startPoint y: 64, endPoint x: 471, endPoint y: 62, distance: 46.6
click at [472, 63] on span "t. +447775437159" at bounding box center [450, 63] width 65 height 9
copy span "+447775437159"
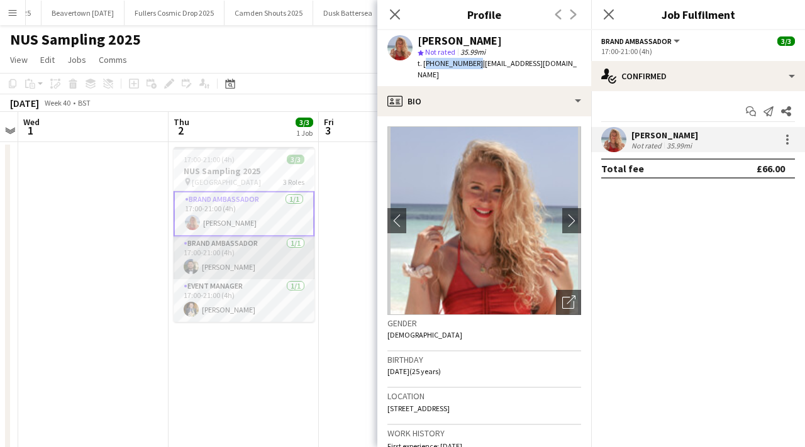
click at [263, 269] on app-card-role "Brand Ambassador 1/1 17:00-21:00 (4h) Sean Rafferty" at bounding box center [244, 258] width 141 height 43
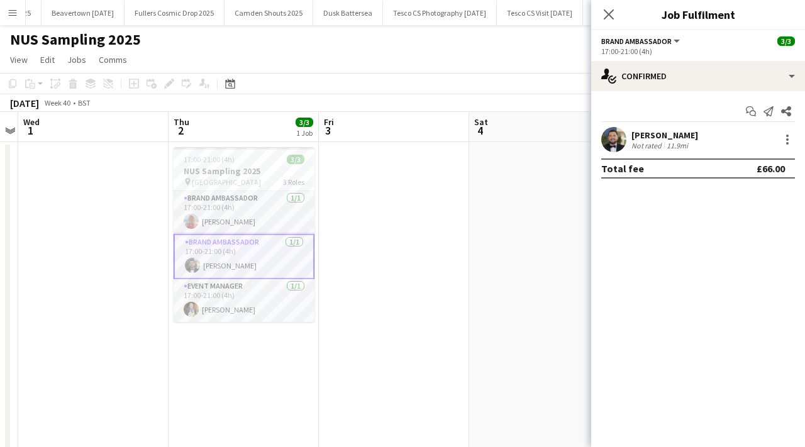
click at [614, 144] on app-user-avatar at bounding box center [614, 139] width 25 height 25
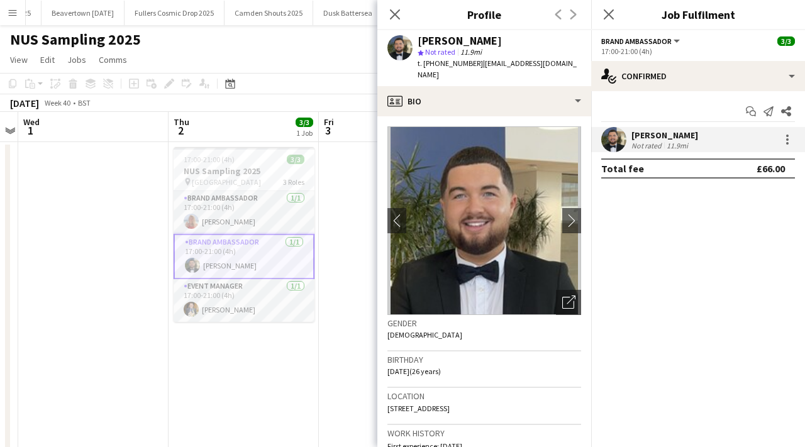
drag, startPoint x: 436, startPoint y: 65, endPoint x: 473, endPoint y: 66, distance: 36.5
click at [474, 67] on span "t. +4407450341905" at bounding box center [450, 63] width 65 height 9
copy span "07450341905"
click at [262, 322] on app-date-cell "17:00-21:00 (4h) 3/3 NUS Sampling 2025 pin Liverpool 3 Roles Brand Ambassador 1…" at bounding box center [244, 311] width 150 height 339
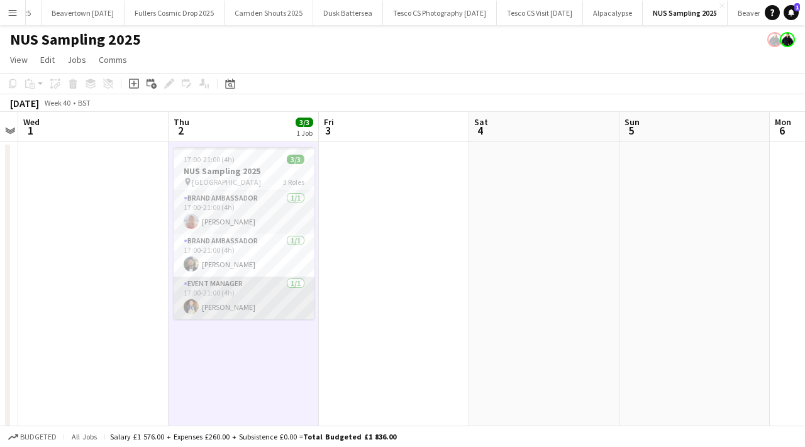
click at [264, 311] on app-card-role "Event Manager 1/1 17:00-21:00 (4h) Andrew Cooper" at bounding box center [244, 298] width 141 height 43
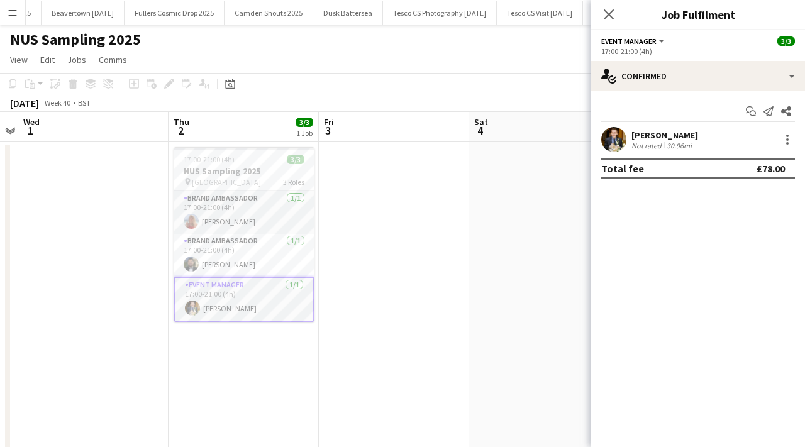
click at [613, 137] on app-user-avatar at bounding box center [614, 139] width 25 height 25
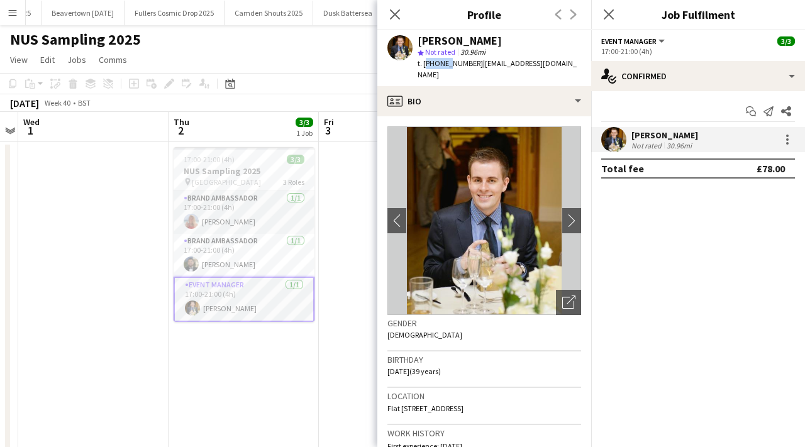
drag, startPoint x: 425, startPoint y: 63, endPoint x: 450, endPoint y: 64, distance: 25.2
click at [450, 64] on span "t. +447740475540" at bounding box center [450, 63] width 65 height 9
click at [423, 65] on span "t. +447740475540" at bounding box center [450, 63] width 65 height 9
drag, startPoint x: 427, startPoint y: 65, endPoint x: 434, endPoint y: 65, distance: 7.6
click at [429, 65] on span "t. +447740475540" at bounding box center [450, 63] width 65 height 9
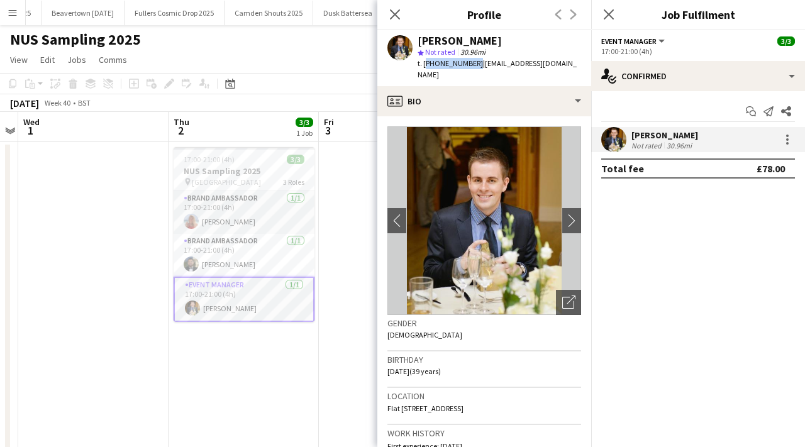
drag, startPoint x: 425, startPoint y: 63, endPoint x: 468, endPoint y: 62, distance: 43.4
click at [469, 63] on span "t. +447740475540" at bounding box center [450, 63] width 65 height 9
copy span "+44774047554"
click at [397, 9] on icon "Close pop-in" at bounding box center [395, 14] width 12 height 12
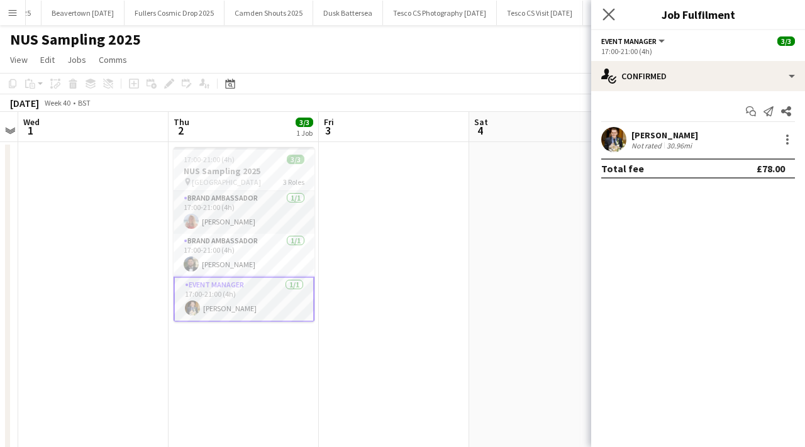
click at [611, 22] on app-icon "Close pop-in" at bounding box center [609, 15] width 18 height 18
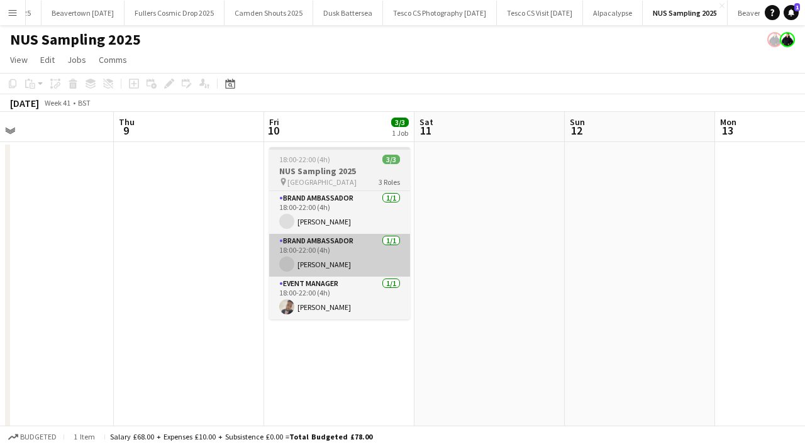
scroll to position [0, 334]
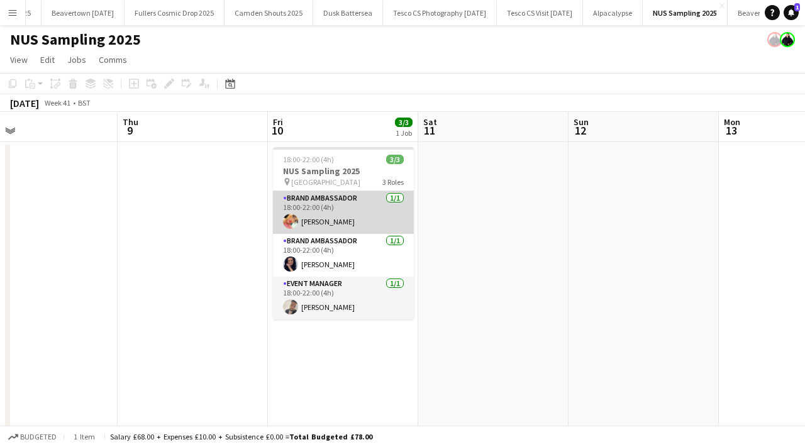
click at [309, 222] on app-card-role "Brand Ambassador 1/1 18:00-22:00 (4h) Kiran Bains" at bounding box center [343, 212] width 141 height 43
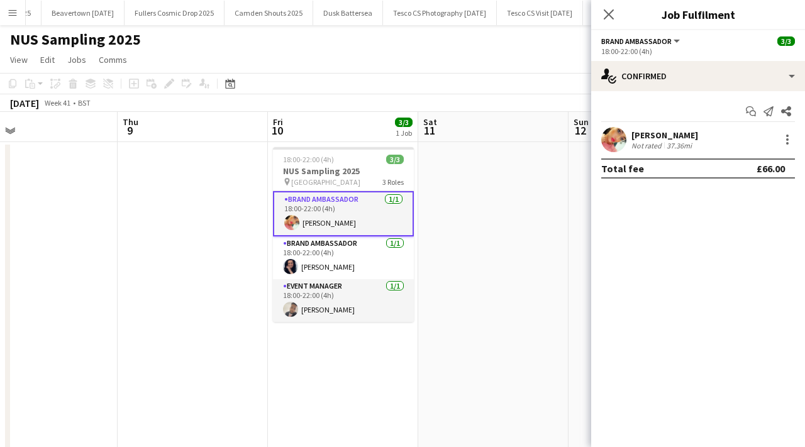
click at [619, 138] on app-user-avatar at bounding box center [614, 139] width 25 height 25
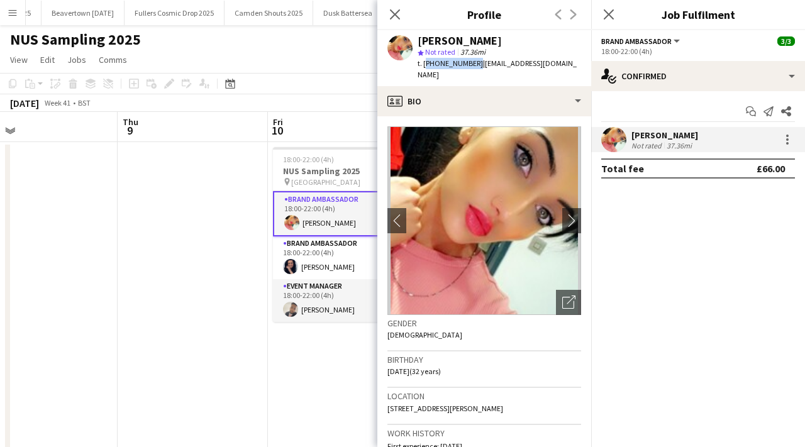
drag, startPoint x: 425, startPoint y: 65, endPoint x: 470, endPoint y: 66, distance: 45.3
click at [471, 67] on span "t. +447784298622" at bounding box center [450, 63] width 65 height 9
copy span "+447784298622"
click at [309, 267] on app-card-role "Brand Ambassador 1/1 18:00-22:00 (4h) Lisa Jones" at bounding box center [343, 258] width 141 height 43
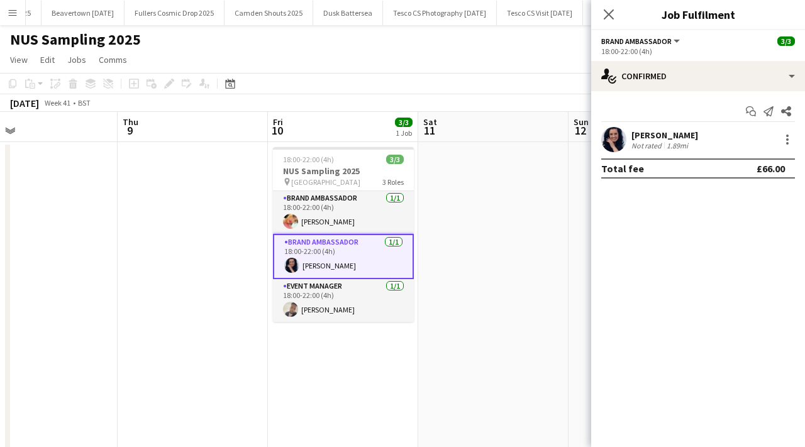
click at [603, 135] on app-user-avatar at bounding box center [614, 139] width 25 height 25
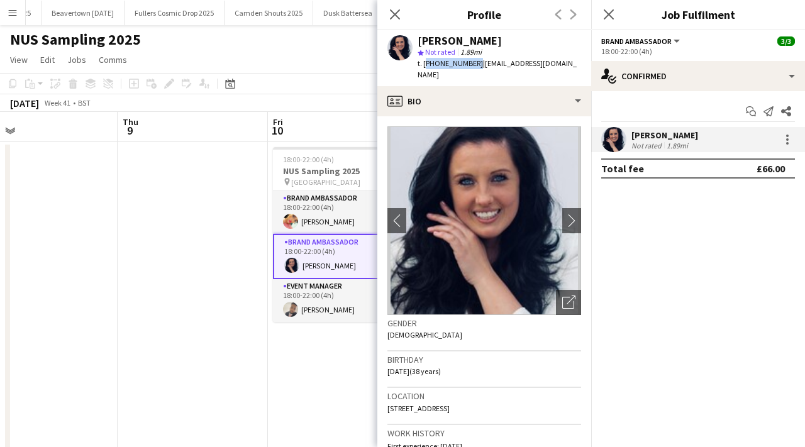
drag, startPoint x: 425, startPoint y: 64, endPoint x: 472, endPoint y: 65, distance: 46.6
click at [472, 65] on span "t. +447791361306" at bounding box center [450, 63] width 65 height 9
copy span "+447791361306"
click at [332, 308] on app-card-role "Event Manager 1/1 18:00-22:00 (4h) Umar Bhayat" at bounding box center [343, 300] width 141 height 43
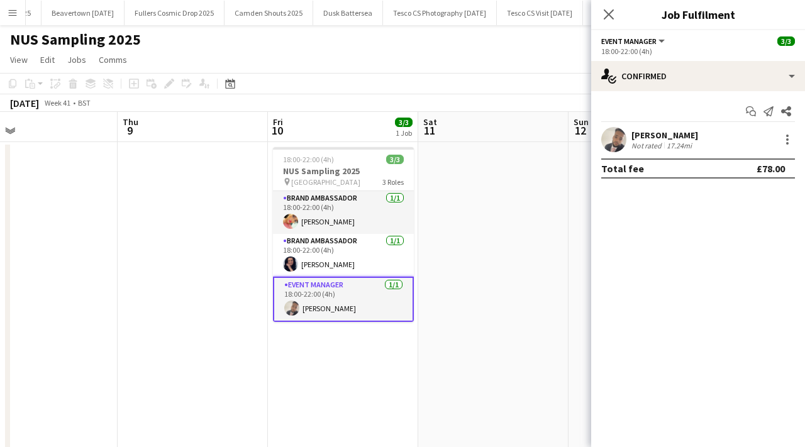
click at [612, 147] on app-user-avatar at bounding box center [614, 139] width 25 height 25
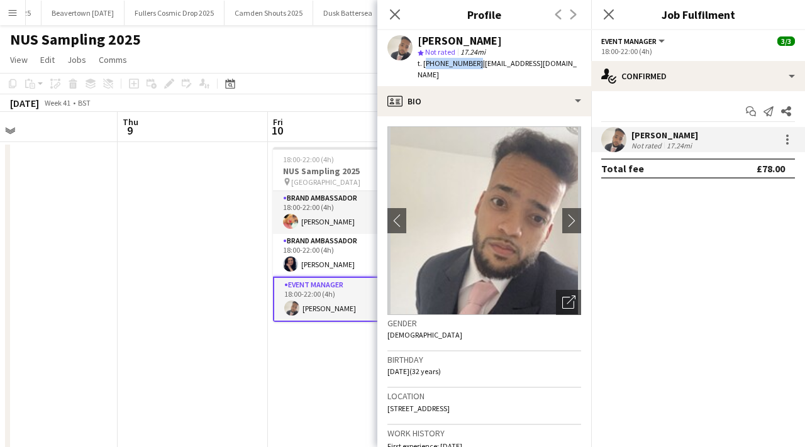
drag, startPoint x: 424, startPoint y: 62, endPoint x: 468, endPoint y: 60, distance: 44.1
click at [468, 60] on span "t. +447852250426" at bounding box center [450, 63] width 65 height 9
copy span "+44785225042"
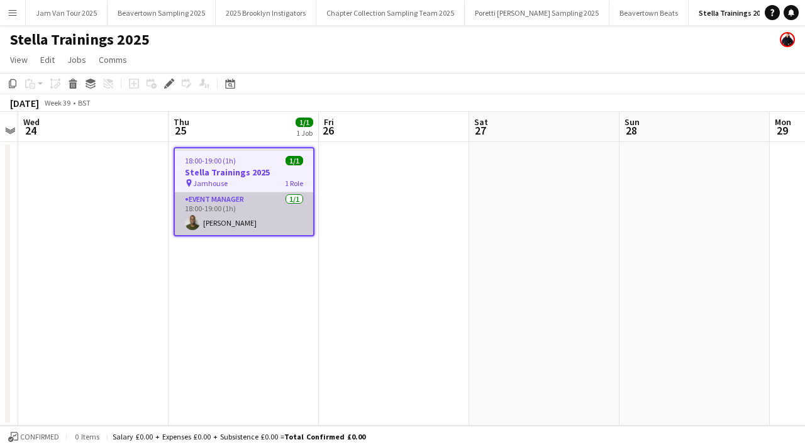
click at [269, 217] on app-card-role "Event Manager 1/1 18:00-19:00 (1h) Paulo Andre Aragao" at bounding box center [244, 214] width 138 height 43
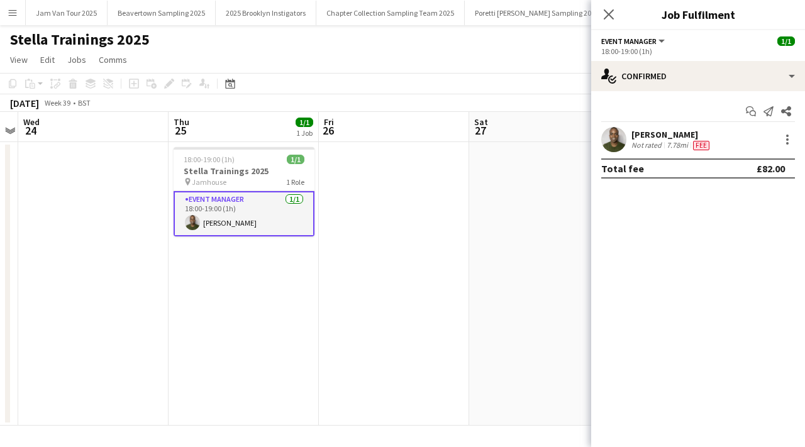
click at [606, 135] on app-user-avatar at bounding box center [614, 139] width 25 height 25
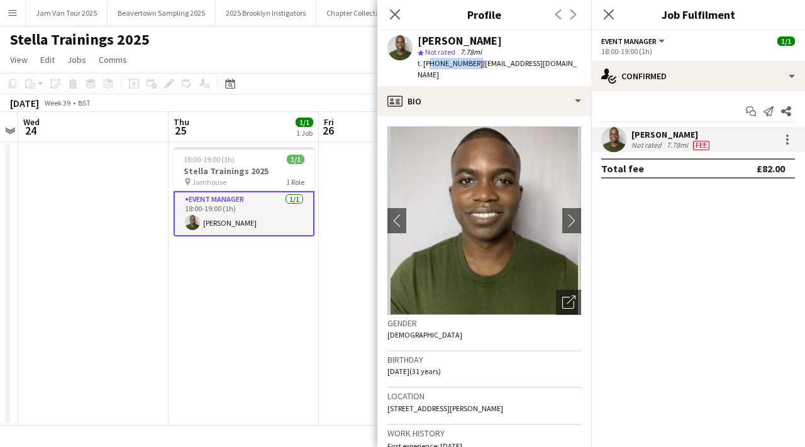
drag, startPoint x: 427, startPoint y: 62, endPoint x: 469, endPoint y: 60, distance: 42.2
click at [470, 61] on span "t. +447922209596" at bounding box center [450, 63] width 65 height 9
copy span "44792220959"
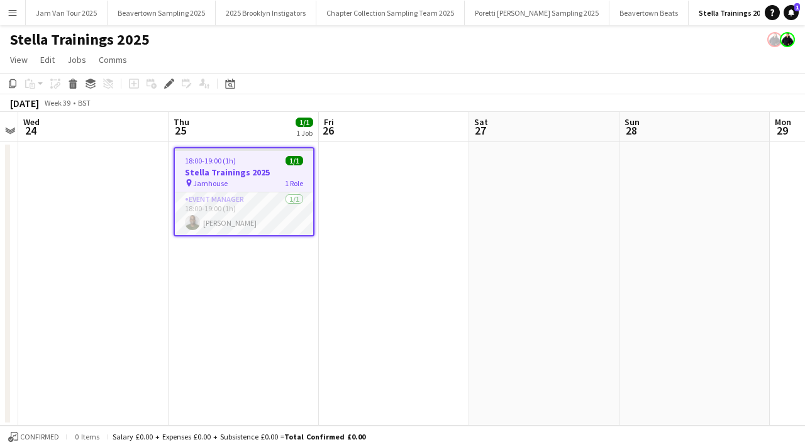
click at [261, 178] on div "pin Jamhouse 1 Role" at bounding box center [244, 183] width 138 height 10
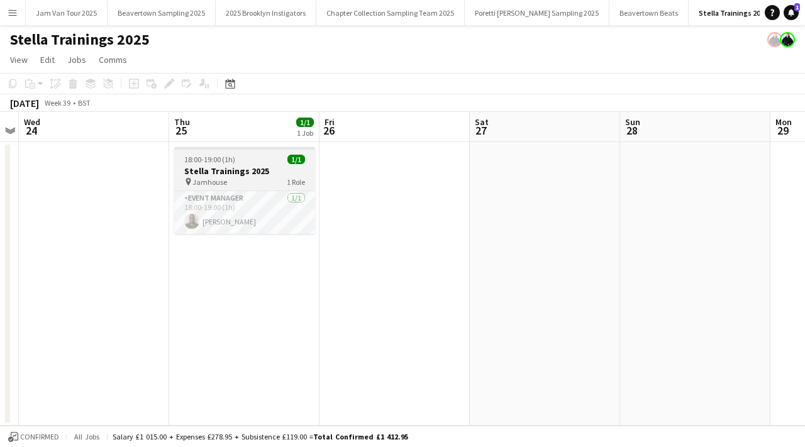
scroll to position [0, 432]
click at [283, 189] on app-job-card "18:00-19:00 (1h) 1/1 Stella Trainings 2025 pin Jamhouse 1 Role Event Manager 1/…" at bounding box center [245, 190] width 141 height 87
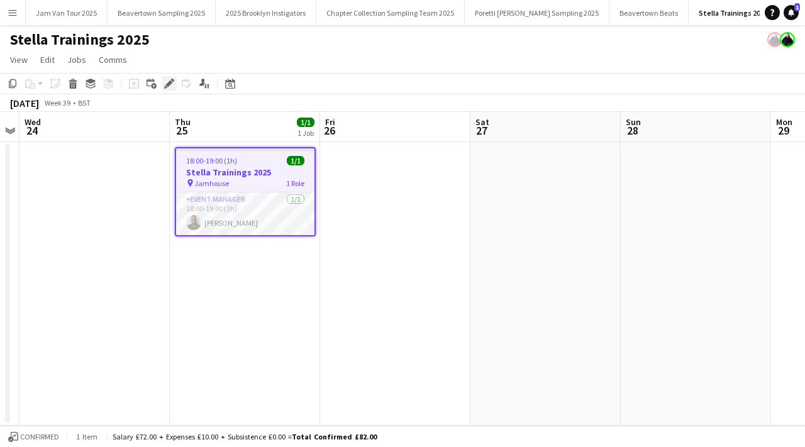
click at [165, 86] on icon at bounding box center [165, 87] width 3 height 3
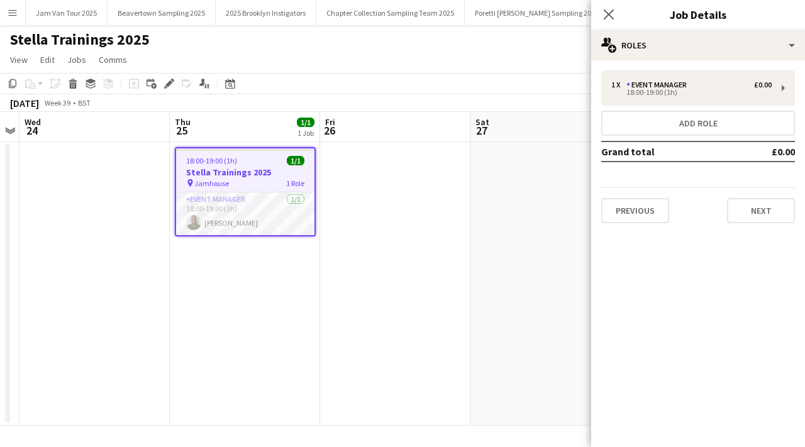
click at [722, 208] on div "Previous Next" at bounding box center [699, 206] width 194 height 36
click at [749, 215] on button "Next" at bounding box center [761, 210] width 68 height 25
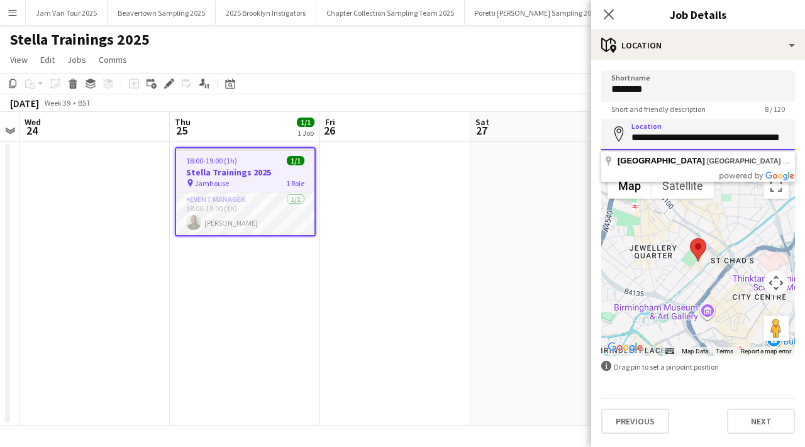
drag, startPoint x: 631, startPoint y: 138, endPoint x: 659, endPoint y: 137, distance: 29.0
click at [659, 137] on input "**********" at bounding box center [699, 134] width 194 height 31
drag, startPoint x: 759, startPoint y: 138, endPoint x: 769, endPoint y: 137, distance: 10.1
click at [769, 138] on input "**********" at bounding box center [699, 134] width 194 height 31
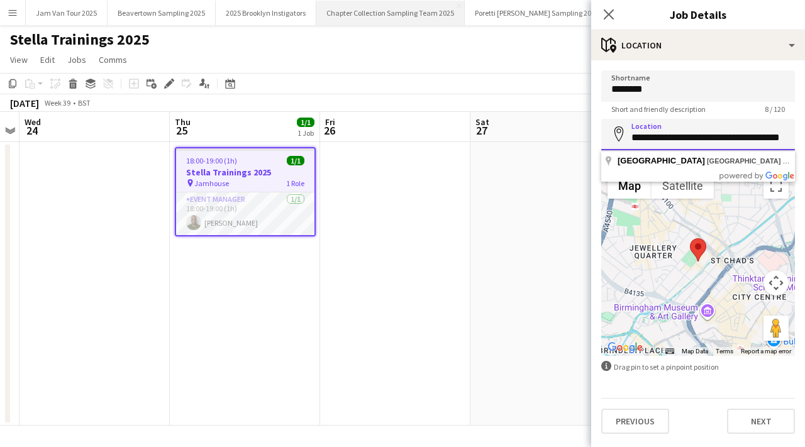
scroll to position [0, 0]
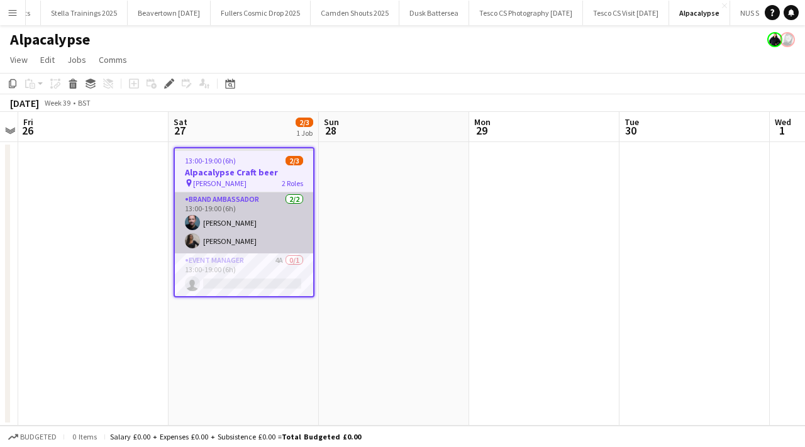
scroll to position [0, 651]
click at [222, 225] on app-card-role "Brand Ambassador [DATE] 13:00-19:00 (6h) [PERSON_NAME] [PERSON_NAME]" at bounding box center [244, 223] width 138 height 61
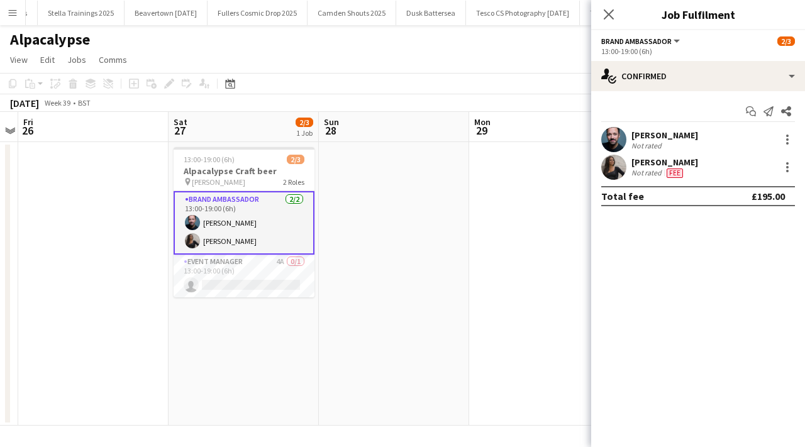
click at [614, 132] on app-user-avatar at bounding box center [614, 139] width 25 height 25
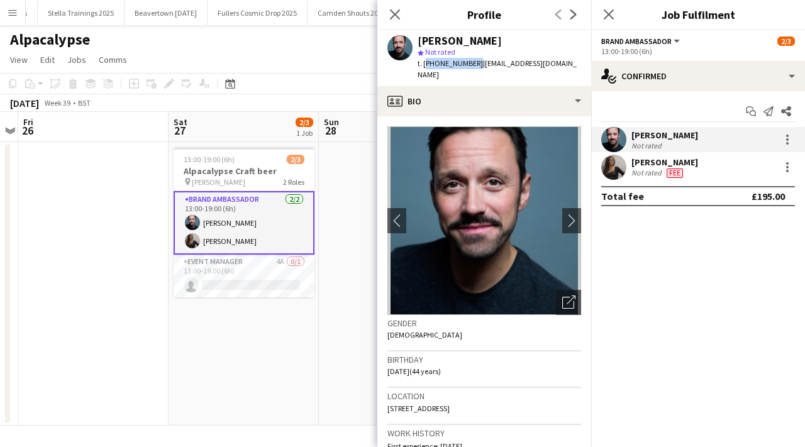
drag, startPoint x: 424, startPoint y: 64, endPoint x: 470, endPoint y: 65, distance: 46.6
click at [471, 65] on span "t. [PHONE_NUMBER]" at bounding box center [450, 63] width 65 height 9
copy span "[PHONE_NUMBER]"
click at [615, 163] on app-user-avatar at bounding box center [614, 167] width 25 height 25
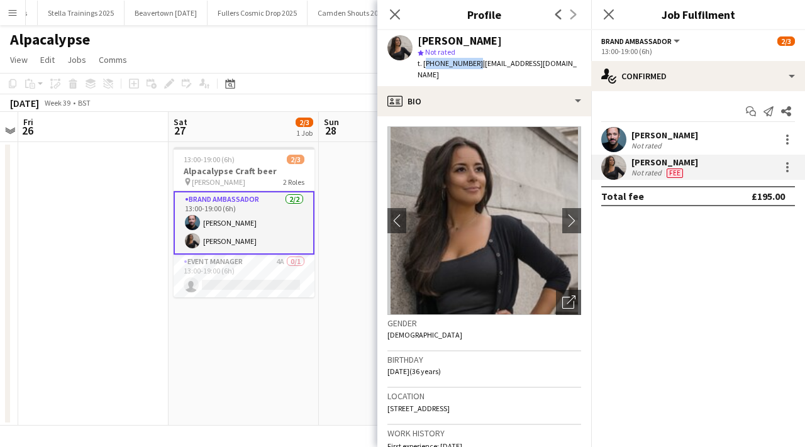
drag, startPoint x: 424, startPoint y: 64, endPoint x: 469, endPoint y: 64, distance: 45.3
click at [469, 64] on span "t. [PHONE_NUMBER]" at bounding box center [450, 63] width 65 height 9
copy span "[PHONE_NUMBER]"
click at [398, 16] on icon "Close pop-in" at bounding box center [395, 14] width 12 height 12
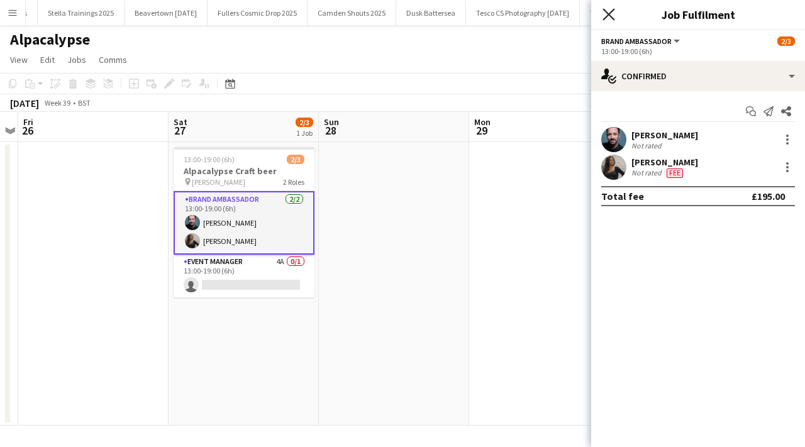
click at [609, 12] on icon "Close pop-in" at bounding box center [609, 14] width 12 height 12
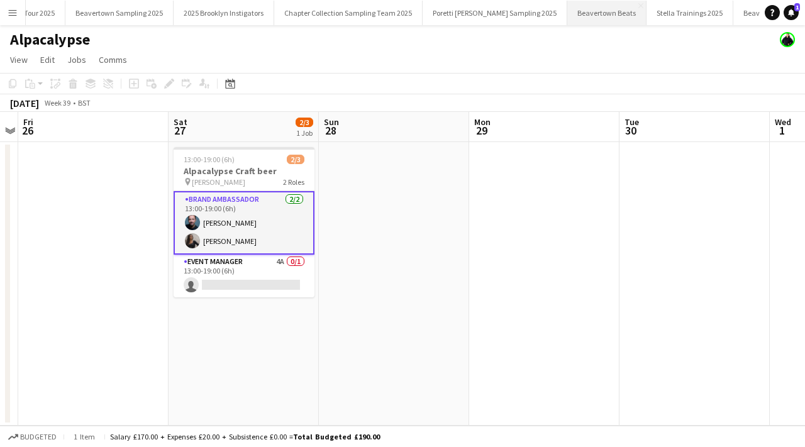
scroll to position [0, 0]
click at [83, 14] on button "Jam Van Tour 2025 Close" at bounding box center [67, 13] width 82 height 25
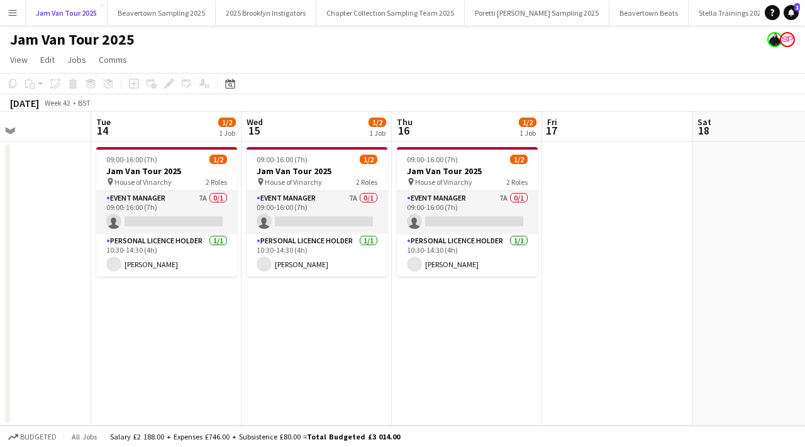
scroll to position [0, 359]
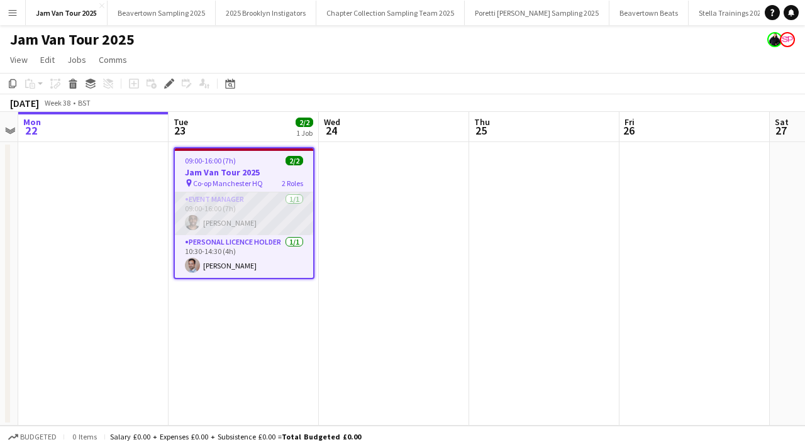
click at [181, 222] on app-card-role "Event Manager 1/1 09:00-16:00 (7h) peter adams" at bounding box center [244, 214] width 138 height 43
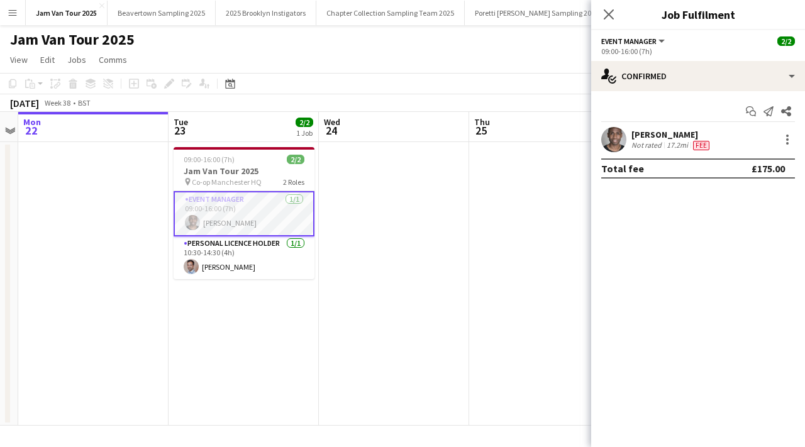
click at [602, 143] on app-user-avatar at bounding box center [614, 139] width 25 height 25
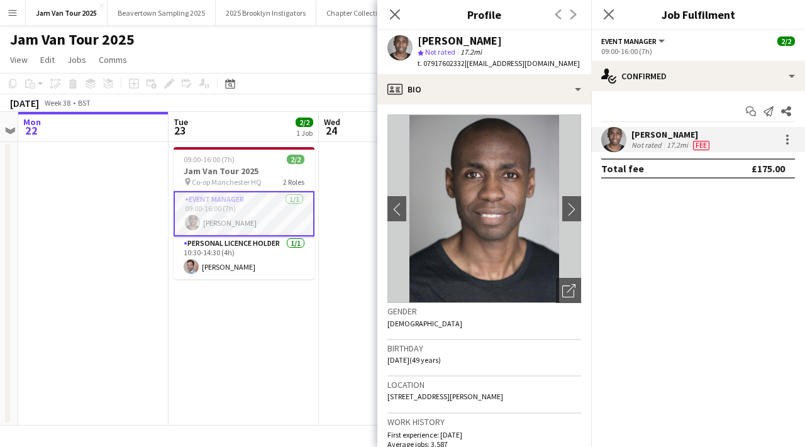
drag, startPoint x: 425, startPoint y: 63, endPoint x: 464, endPoint y: 67, distance: 39.8
click at [464, 67] on span "t. 07917602332" at bounding box center [441, 63] width 47 height 9
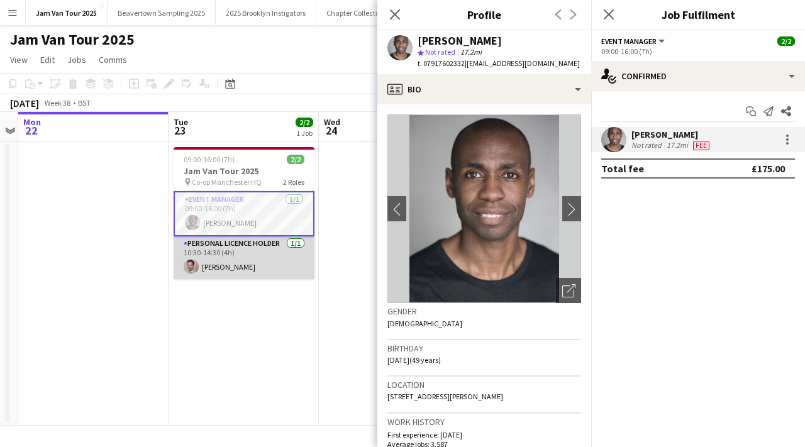
click at [239, 254] on app-card-role "Personal Licence Holder 1/1 10:30-14:30 (4h) Alexander Jethwa" at bounding box center [244, 258] width 141 height 43
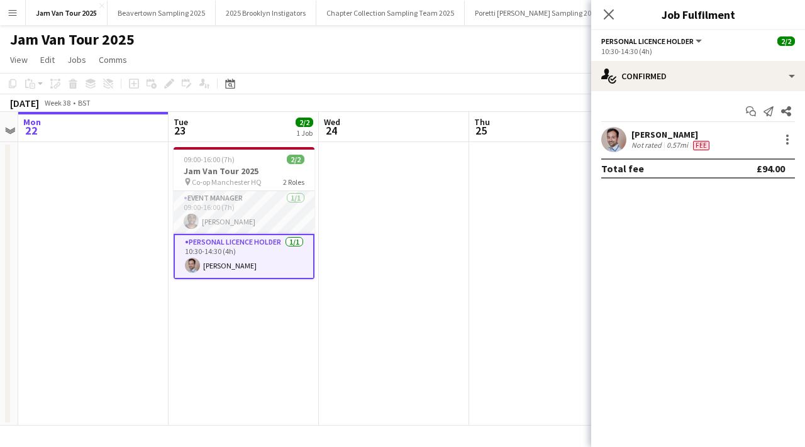
click at [608, 135] on app-user-avatar at bounding box center [614, 139] width 25 height 25
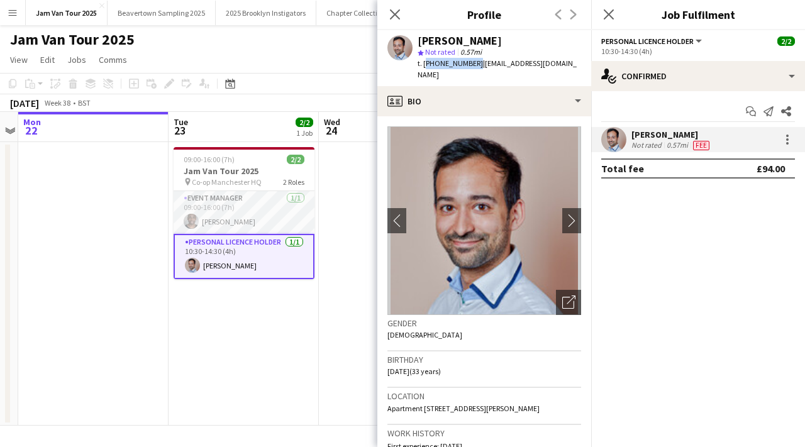
drag, startPoint x: 425, startPoint y: 64, endPoint x: 470, endPoint y: 63, distance: 44.7
click at [471, 64] on span "t. +447539282431" at bounding box center [450, 63] width 65 height 9
copy span "+447539282431"
click at [393, 14] on icon at bounding box center [395, 14] width 12 height 12
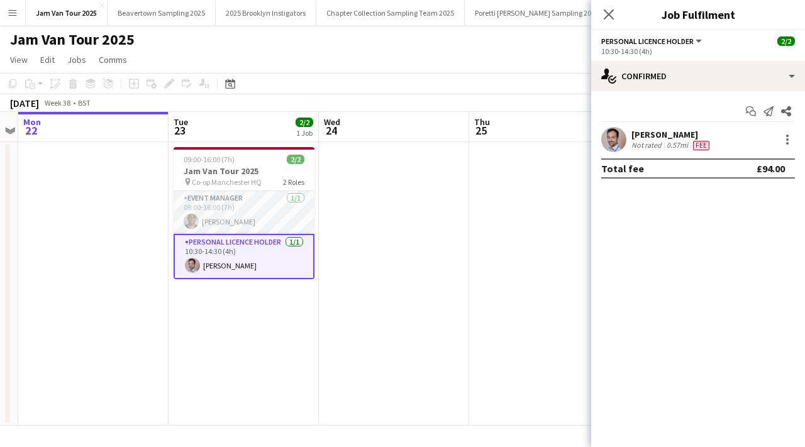
click at [6, 13] on button "Menu" at bounding box center [12, 12] width 25 height 25
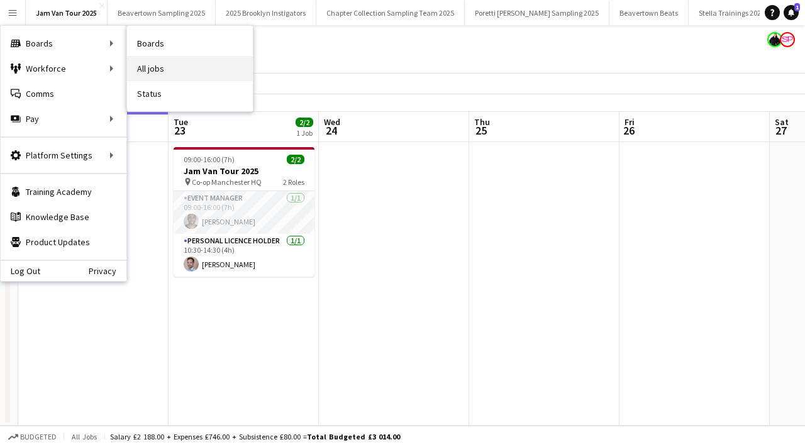
click at [150, 66] on link "All jobs" at bounding box center [190, 68] width 126 height 25
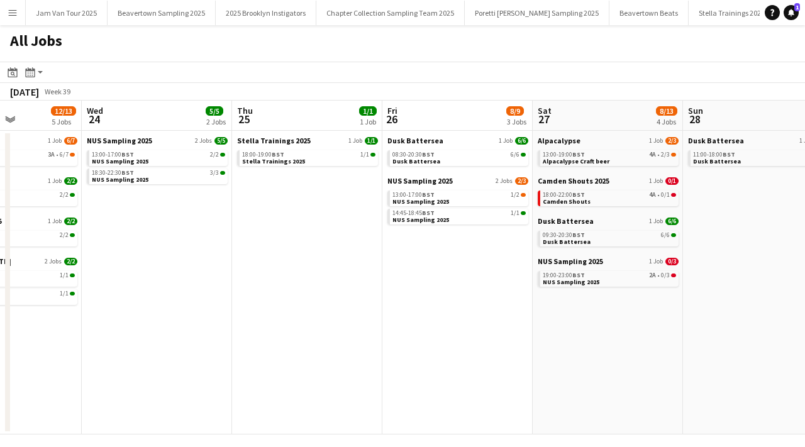
scroll to position [0, 303]
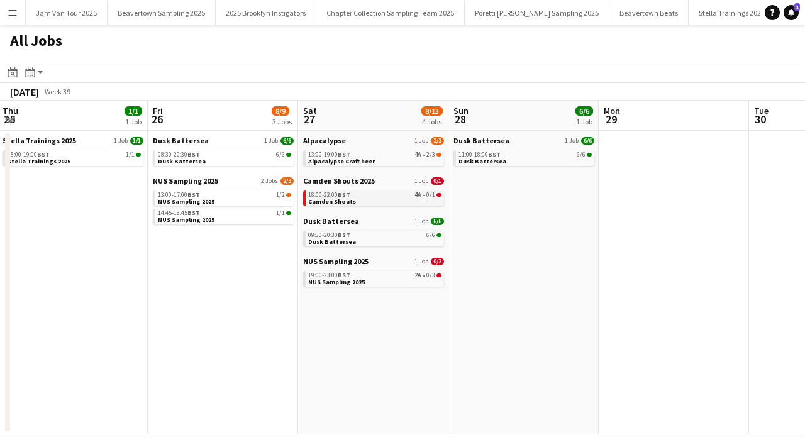
click at [332, 196] on span "18:00-22:00 BST" at bounding box center [329, 195] width 42 height 6
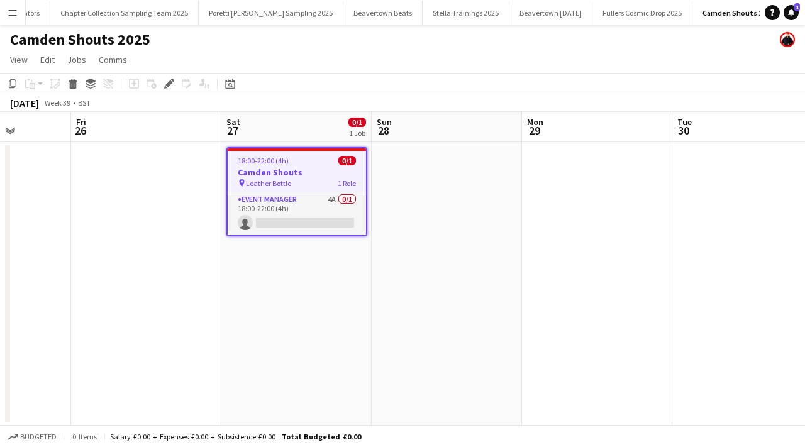
scroll to position [0, 295]
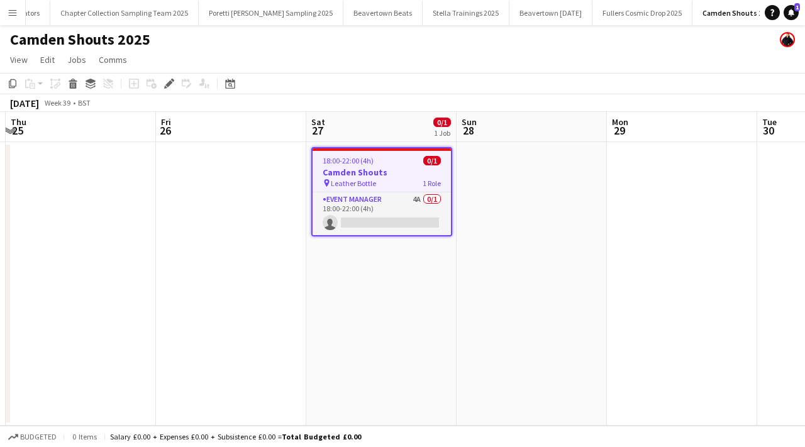
click at [379, 161] on div "18:00-22:00 (4h) 0/1" at bounding box center [382, 160] width 138 height 9
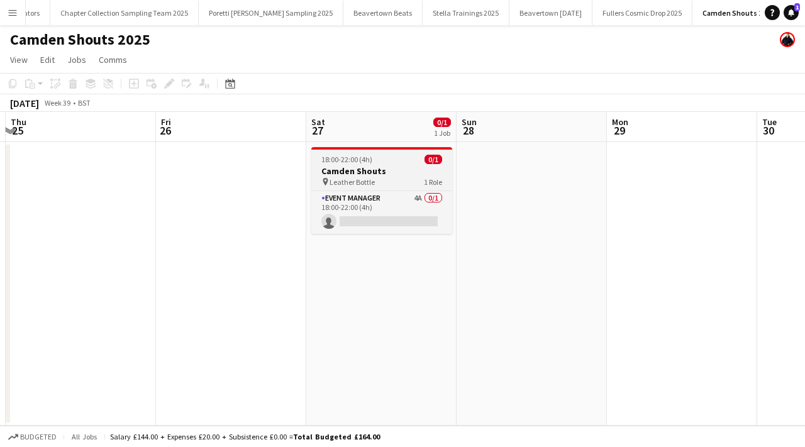
click at [385, 163] on div "18:00-22:00 (4h) 0/1" at bounding box center [381, 159] width 141 height 9
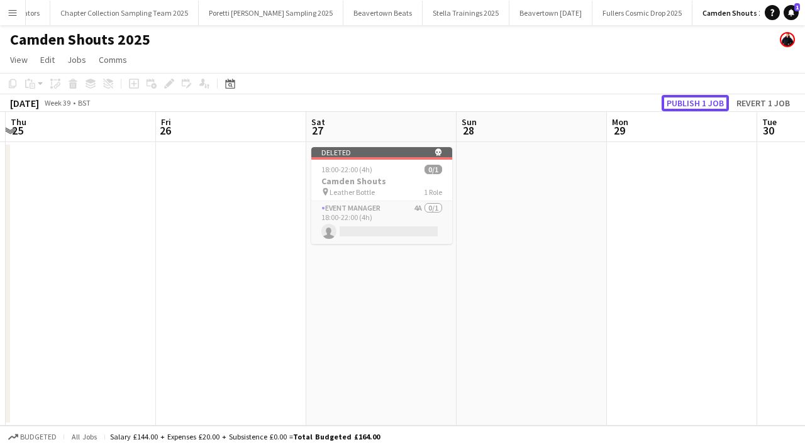
click at [702, 106] on button "Publish 1 job" at bounding box center [695, 103] width 67 height 16
